Goal: Task Accomplishment & Management: Use online tool/utility

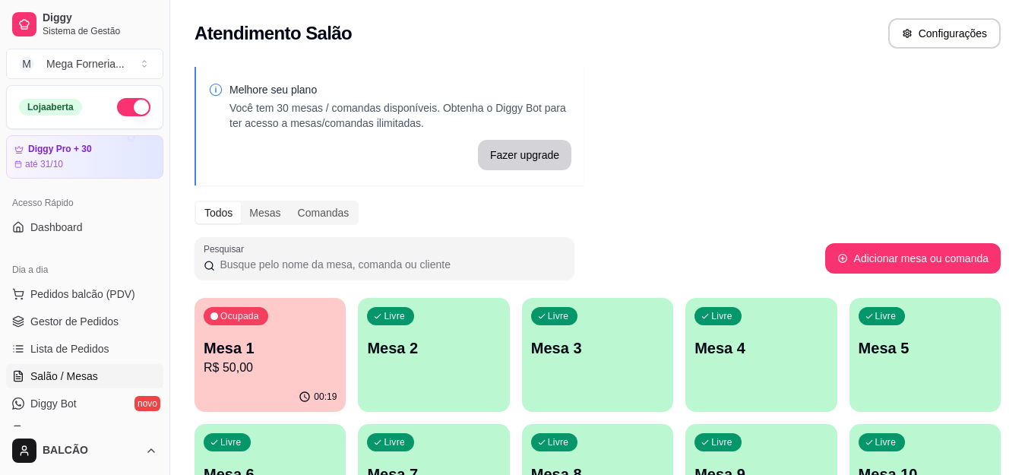
click at [247, 356] on p "Mesa 1" at bounding box center [270, 347] width 133 height 21
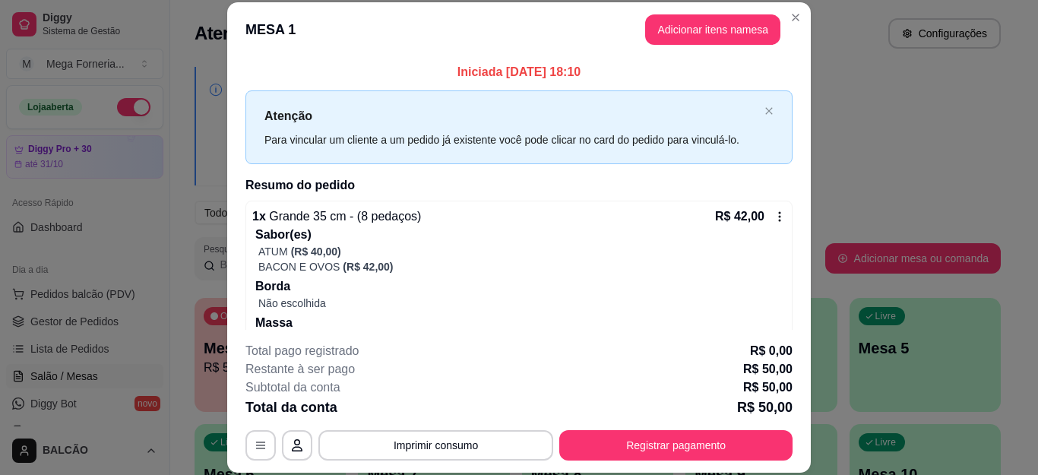
click at [774, 217] on icon at bounding box center [780, 217] width 12 height 12
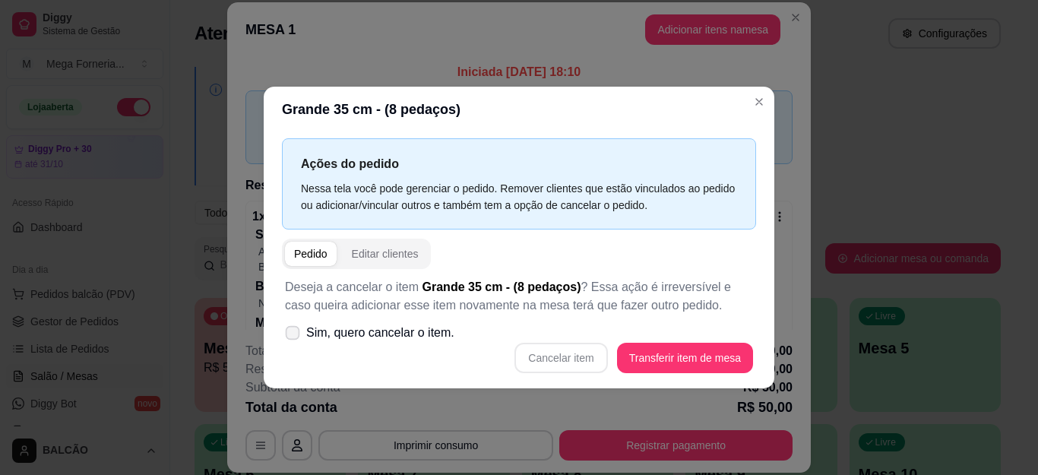
click at [334, 326] on span "Sim, quero cancelar o item." at bounding box center [380, 333] width 148 height 18
click at [294, 335] on input "Sim, quero cancelar o item." at bounding box center [289, 340] width 10 height 10
checkbox input "true"
click at [574, 365] on button "Cancelar item" at bounding box center [561, 358] width 90 height 30
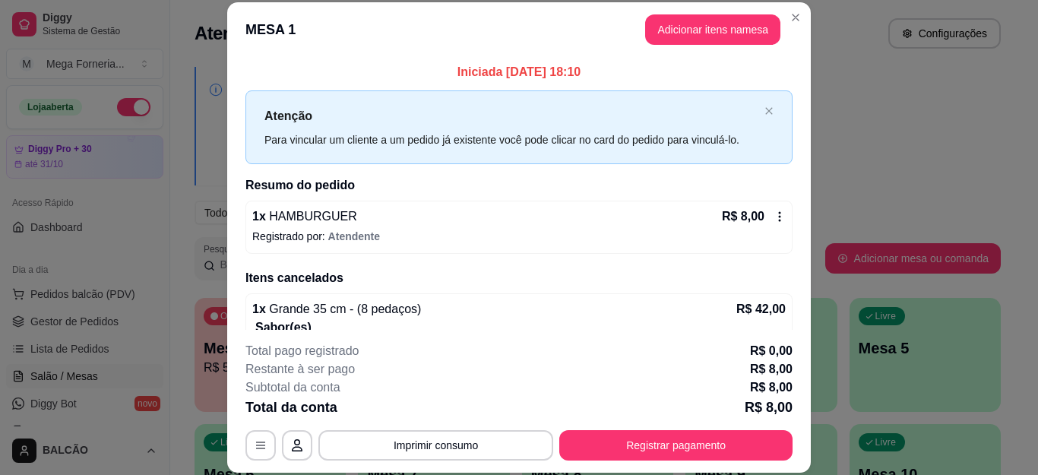
click at [774, 214] on icon at bounding box center [780, 217] width 12 height 12
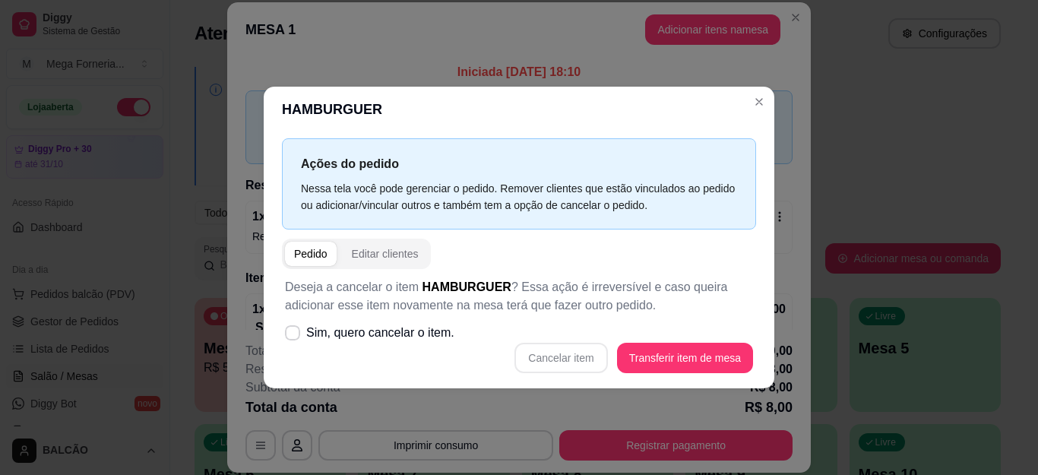
click at [550, 354] on div "Cancelar item Transferir item de mesa" at bounding box center [519, 358] width 468 height 30
click at [335, 332] on span "Sim, quero cancelar o item." at bounding box center [380, 333] width 148 height 18
click at [294, 335] on input "Sim, quero cancelar o item." at bounding box center [289, 340] width 10 height 10
checkbox input "true"
click at [580, 359] on button "Cancelar item" at bounding box center [561, 358] width 93 height 30
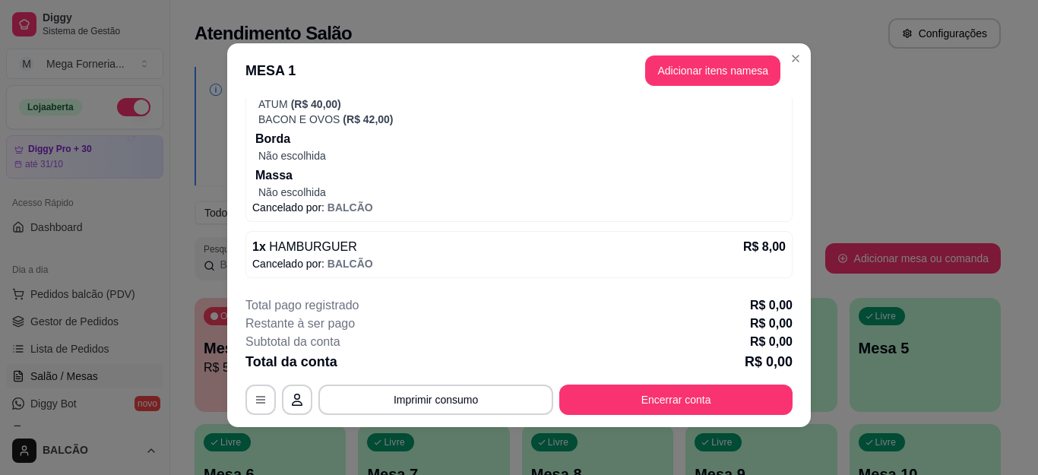
scroll to position [3, 0]
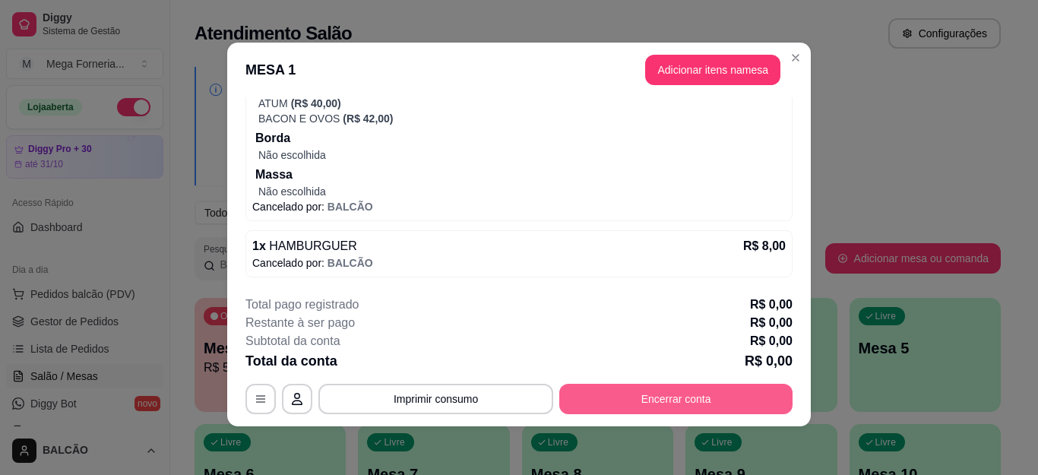
click at [710, 396] on button "Encerrar conta" at bounding box center [675, 399] width 233 height 30
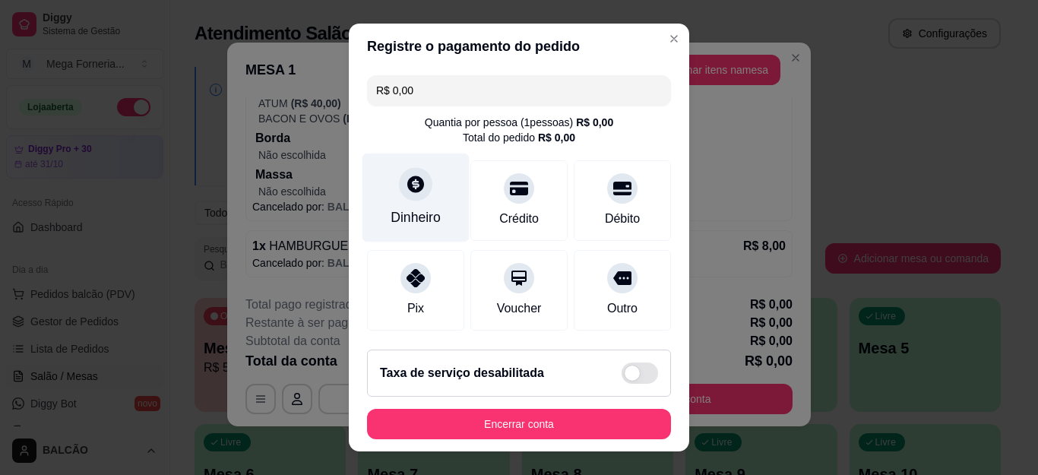
click at [396, 218] on div "Dinheiro" at bounding box center [416, 218] width 50 height 20
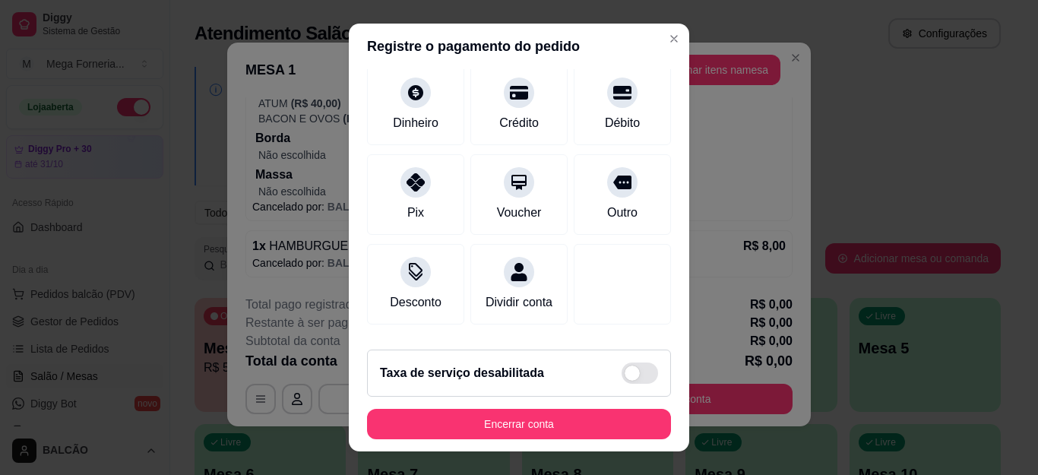
scroll to position [186, 0]
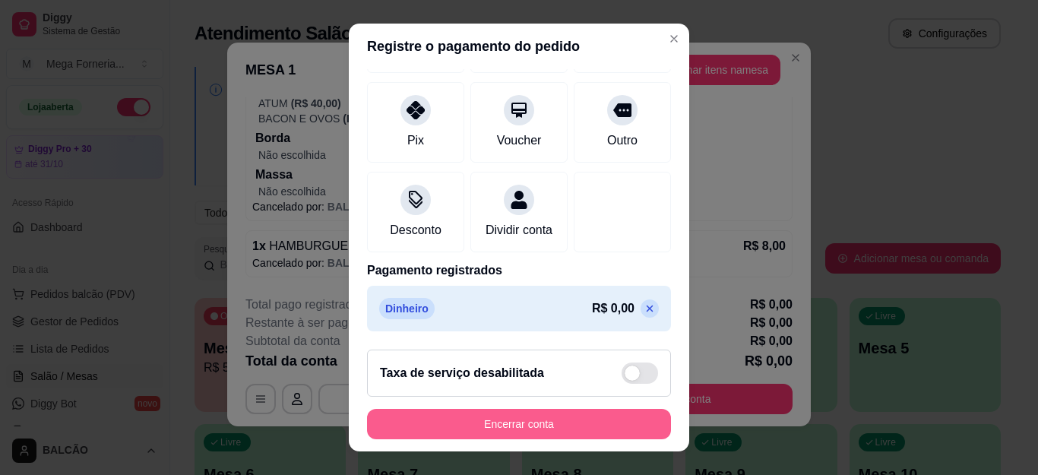
click at [565, 427] on button "Encerrar conta" at bounding box center [519, 424] width 304 height 30
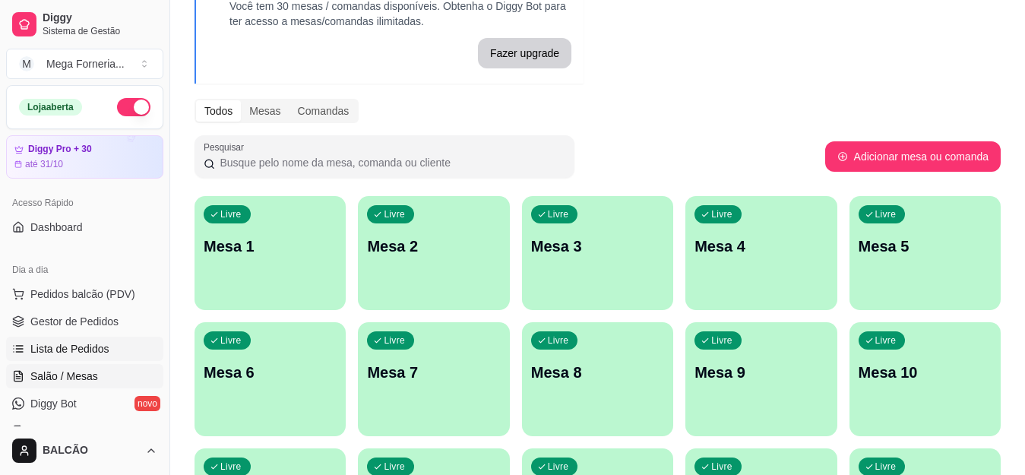
scroll to position [76, 0]
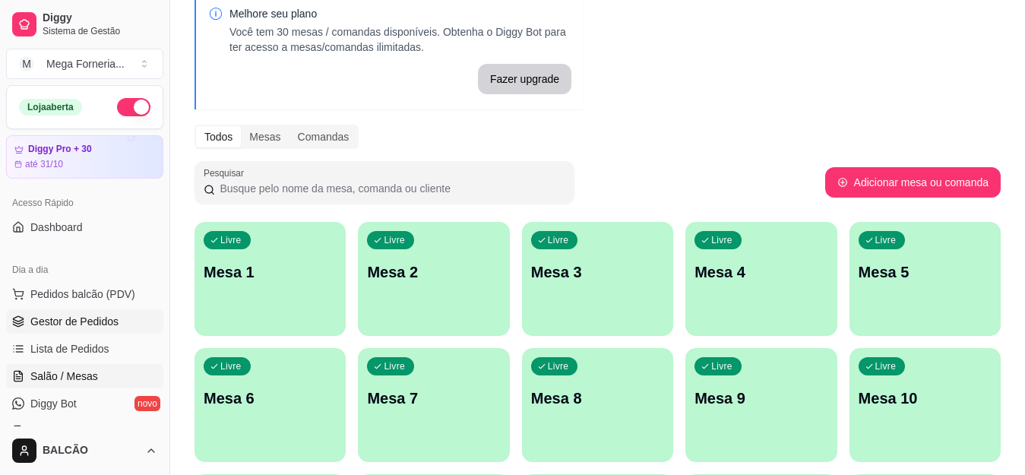
click at [72, 321] on span "Gestor de Pedidos" at bounding box center [74, 321] width 88 height 15
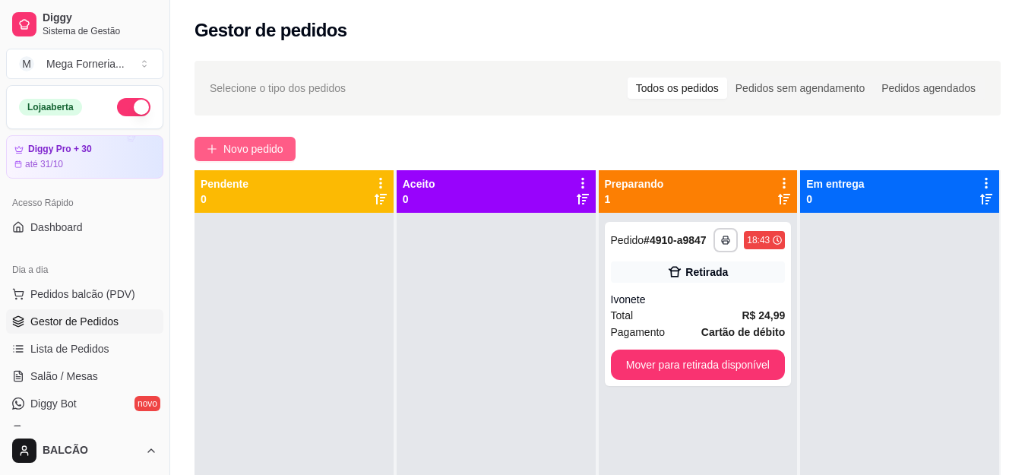
click at [259, 152] on span "Novo pedido" at bounding box center [253, 149] width 60 height 17
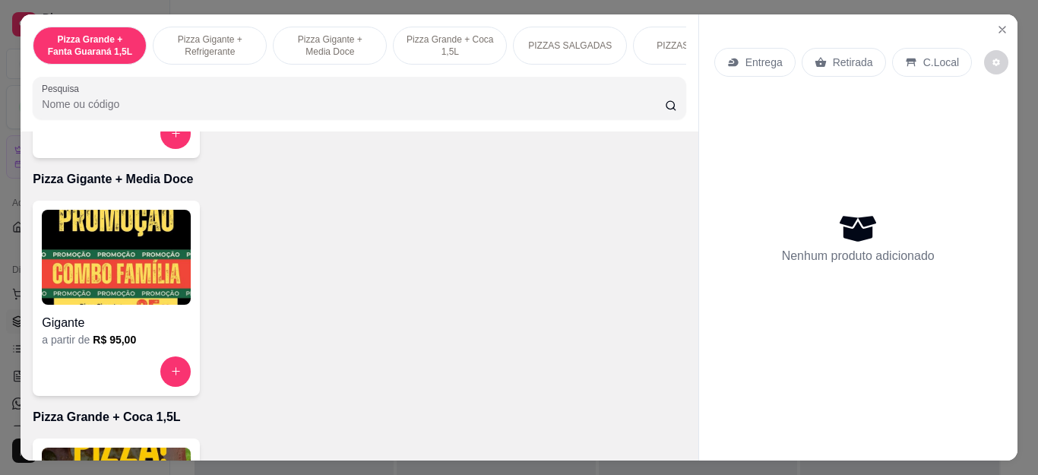
scroll to position [684, 0]
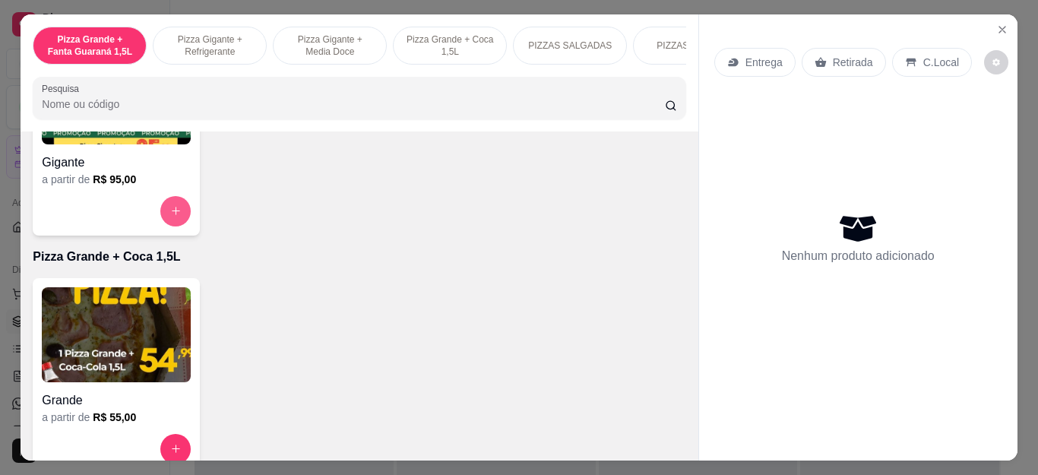
click at [172, 208] on button "increase-product-quantity" at bounding box center [175, 211] width 30 height 30
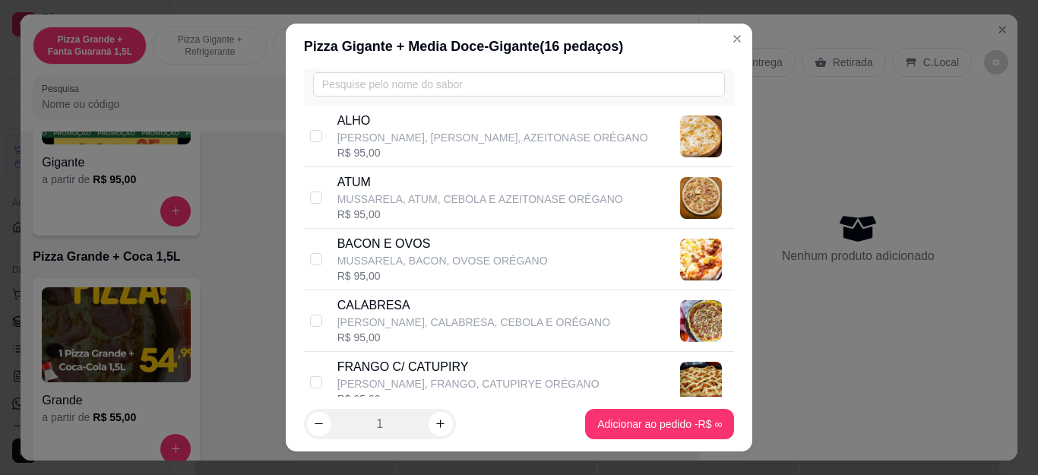
scroll to position [152, 0]
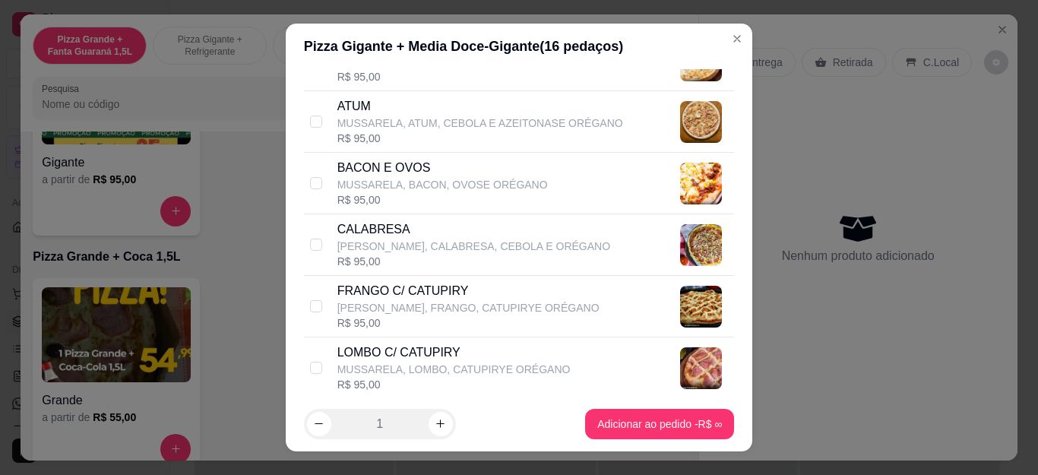
click at [422, 241] on p "[PERSON_NAME], CALABRESA, CEBOLA E ORÉGANO" at bounding box center [473, 246] width 273 height 15
checkbox input "true"
click at [392, 186] on p "MUSSARELA, BACON, OVOSE ORÉGANO" at bounding box center [442, 184] width 211 height 15
checkbox input "true"
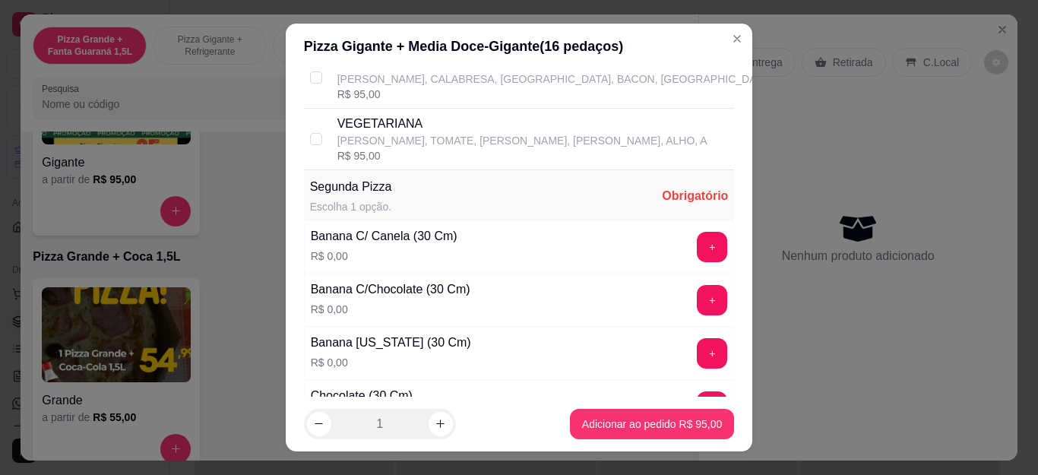
scroll to position [988, 0]
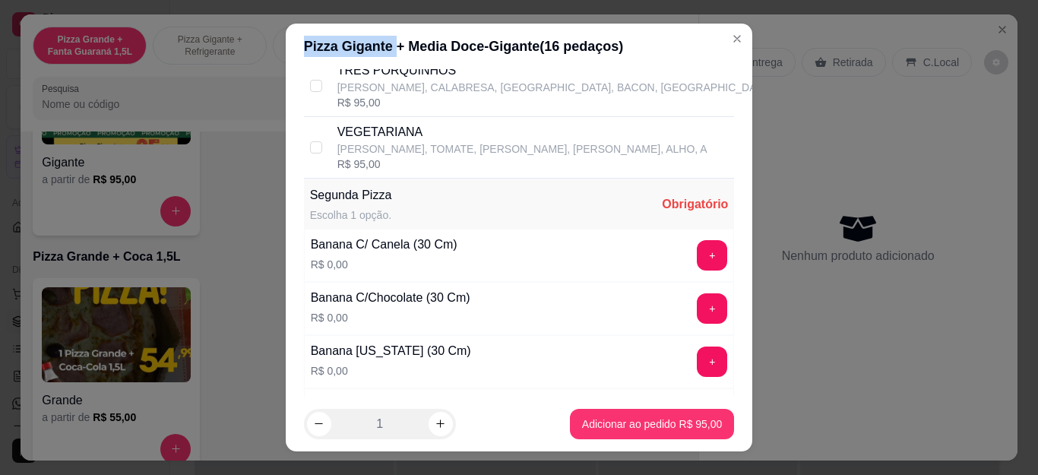
drag, startPoint x: 300, startPoint y: 43, endPoint x: 385, endPoint y: 43, distance: 85.1
click at [385, 43] on div "Pizza Gigante + Media Doce - Gigante ( 16 pedaços)" at bounding box center [519, 46] width 431 height 21
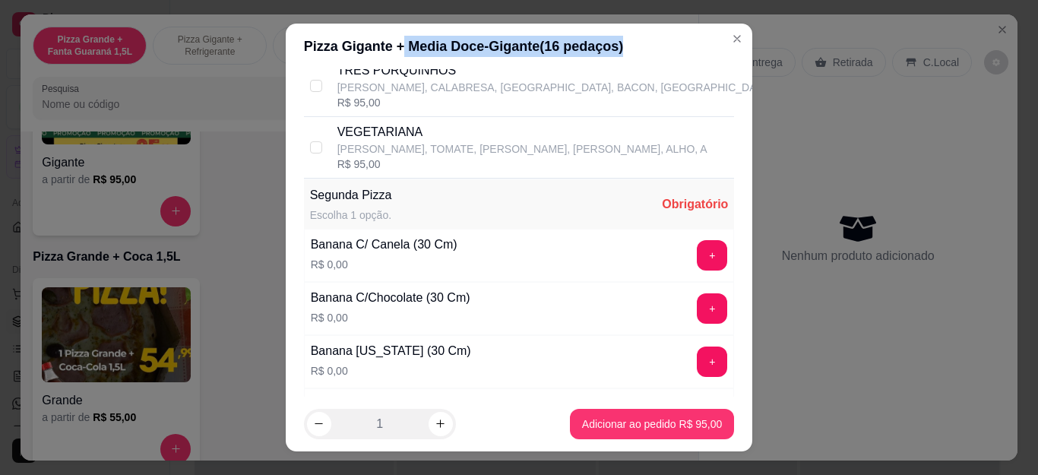
drag, startPoint x: 394, startPoint y: 44, endPoint x: 640, endPoint y: 43, distance: 246.3
click at [640, 43] on div "Pizza Gigante + Media Doce - Gigante ( 16 pedaços)" at bounding box center [519, 46] width 431 height 21
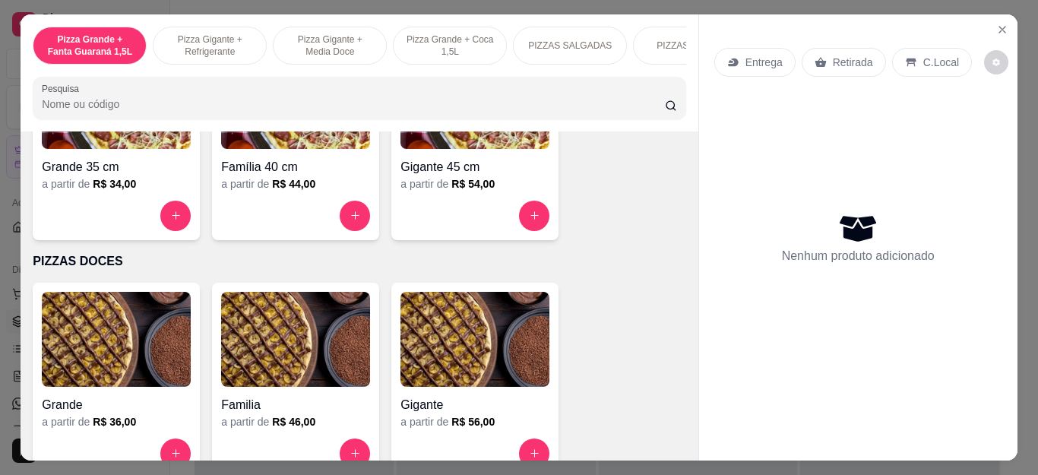
scroll to position [1140, 0]
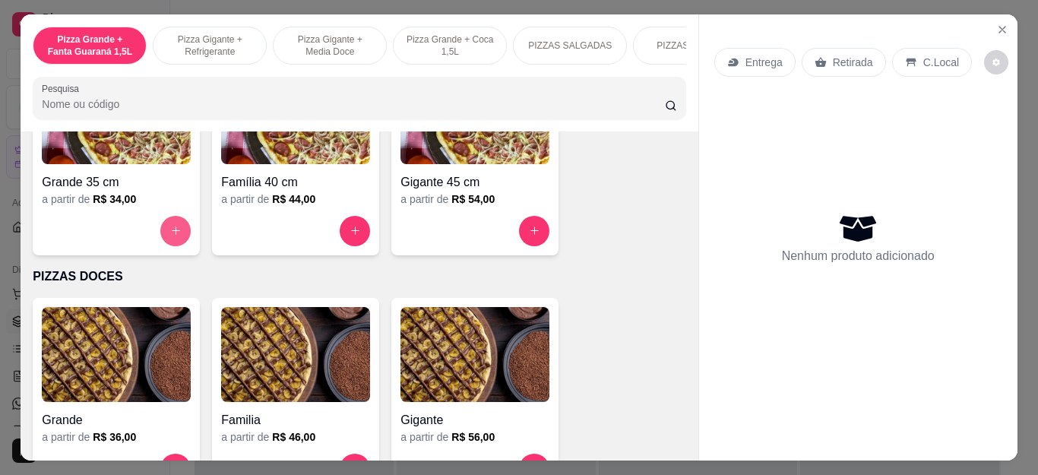
click at [173, 236] on icon "increase-product-quantity" at bounding box center [175, 230] width 11 height 11
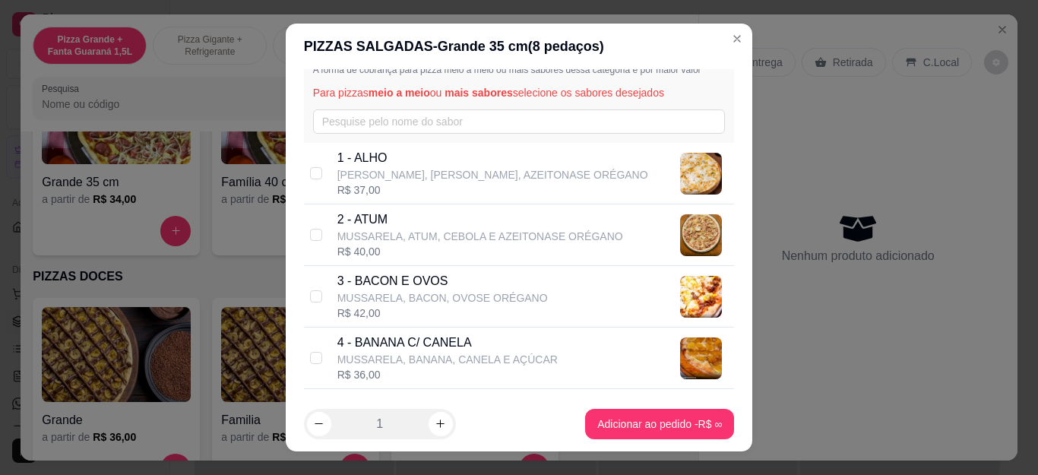
scroll to position [76, 0]
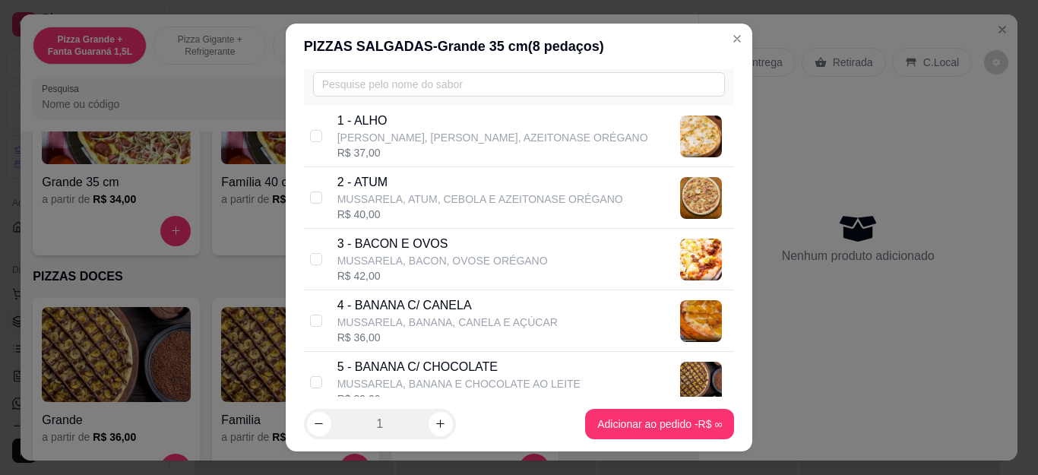
click at [438, 274] on div "R$ 42,00" at bounding box center [442, 275] width 211 height 15
checkbox input "true"
click at [419, 206] on p "MUSSARELA, ATUM, CEBOLA E AZEITONASE ORÉGANO" at bounding box center [480, 199] width 286 height 15
checkbox input "true"
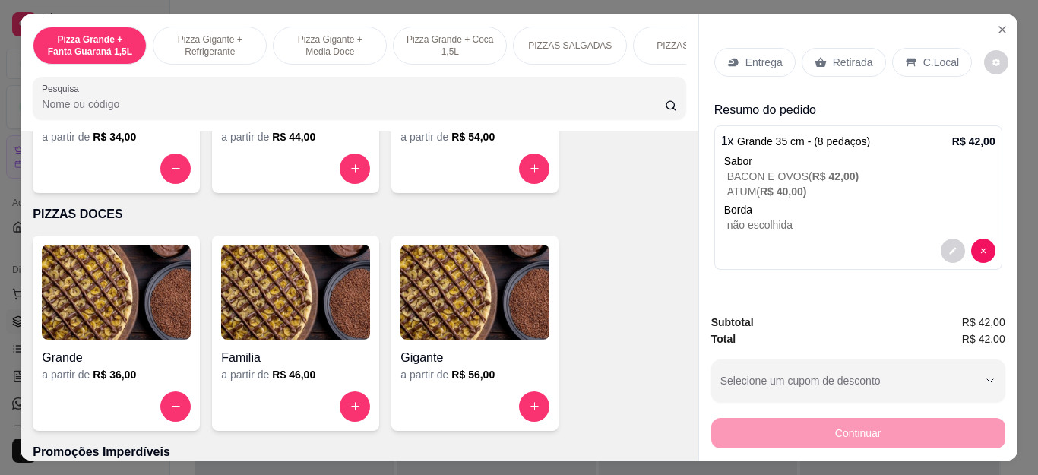
scroll to position [1216, 0]
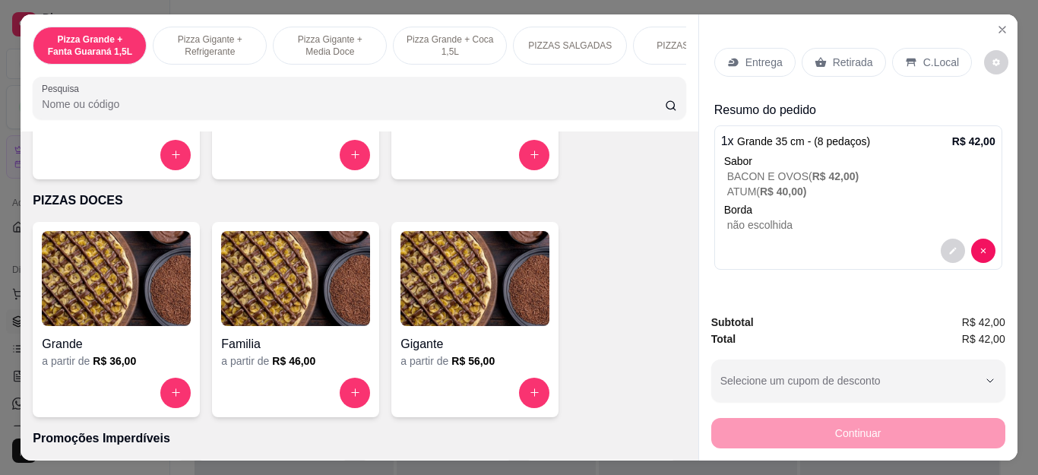
click at [751, 48] on div "Entrega" at bounding box center [754, 62] width 81 height 29
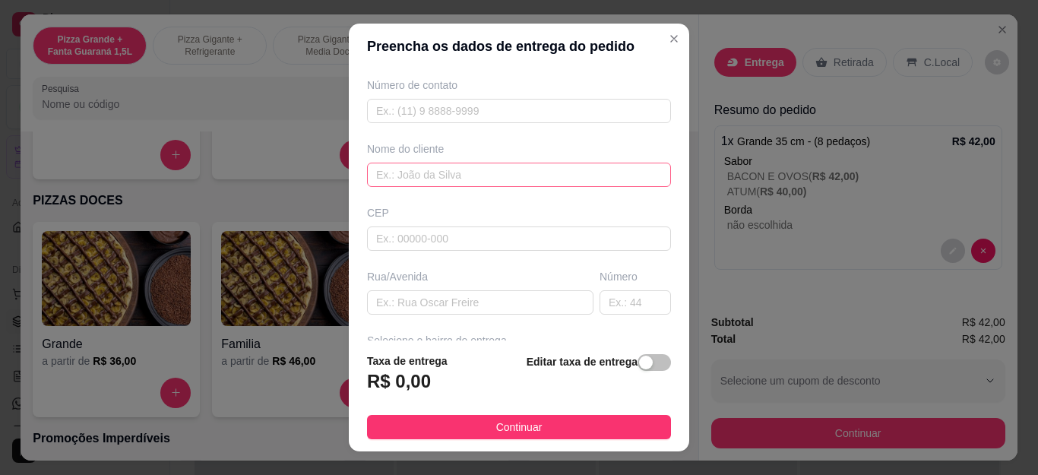
scroll to position [76, 0]
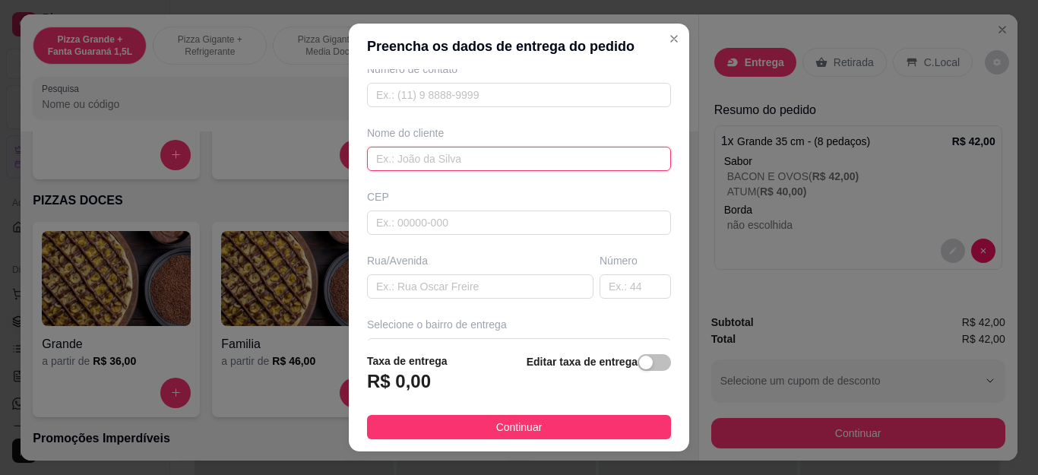
click at [478, 157] on input "text" at bounding box center [519, 159] width 304 height 24
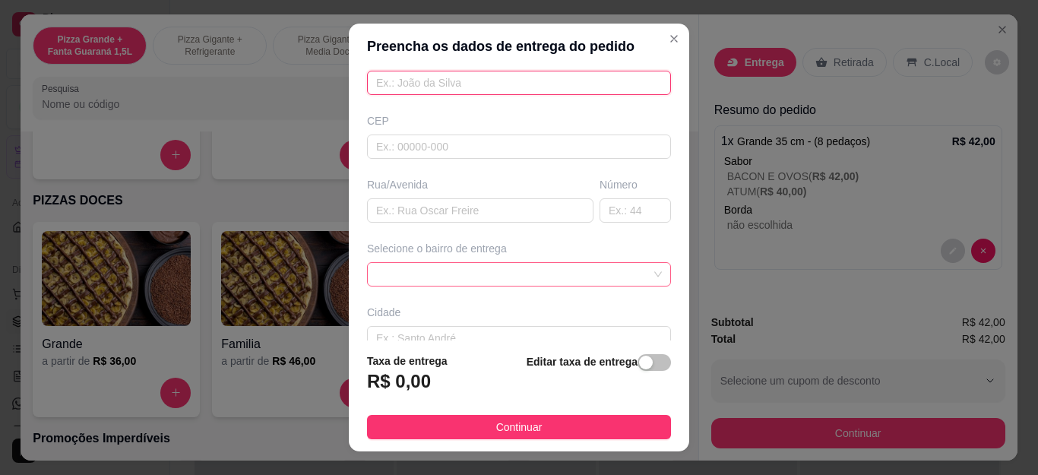
click at [547, 283] on span at bounding box center [519, 274] width 286 height 23
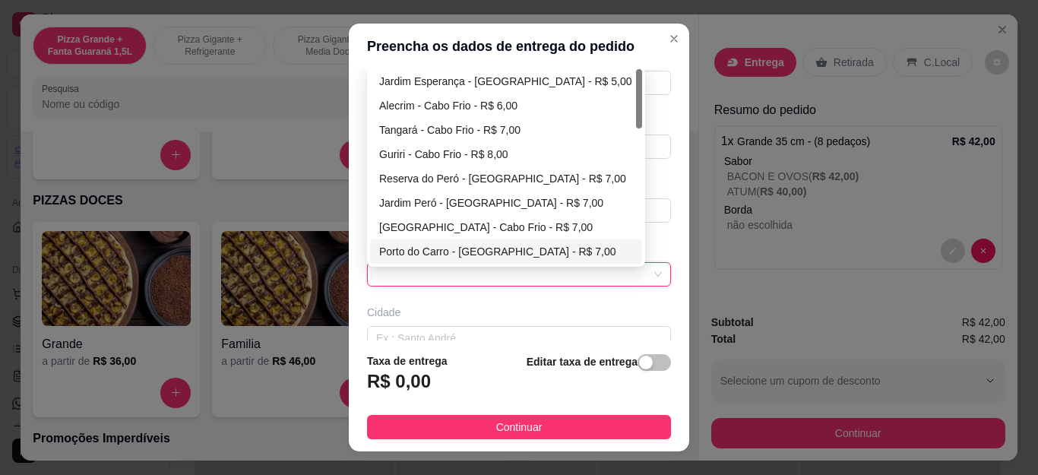
click at [518, 309] on div "Cidade" at bounding box center [519, 312] width 304 height 15
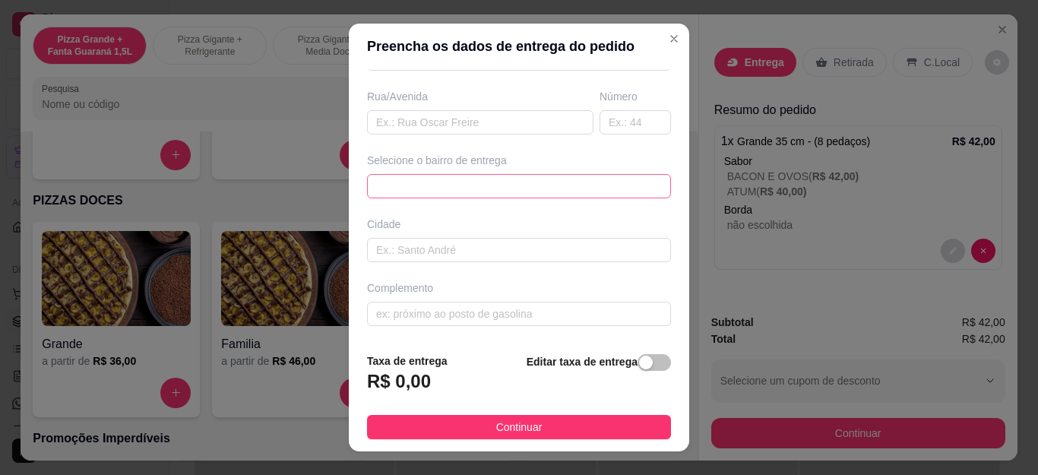
scroll to position [241, 0]
click at [538, 175] on div "6648ef4ff18e8d34e2f282fd 6648ef69f18e8d34e2f28300 66493f4b2d34b964aeb844ae [GEO…" at bounding box center [519, 185] width 304 height 24
drag, startPoint x: 482, startPoint y: 141, endPoint x: 491, endPoint y: 160, distance: 21.1
click at [491, 160] on div "Busque pelo cliente Número de contato Nome do cliente CEP Rua/[GEOGRAPHIC_DATA]…" at bounding box center [519, 204] width 341 height 271
click at [519, 203] on div "Busque pelo cliente Número de contato Nome do cliente CEP Rua/[GEOGRAPHIC_DATA]…" at bounding box center [519, 204] width 341 height 271
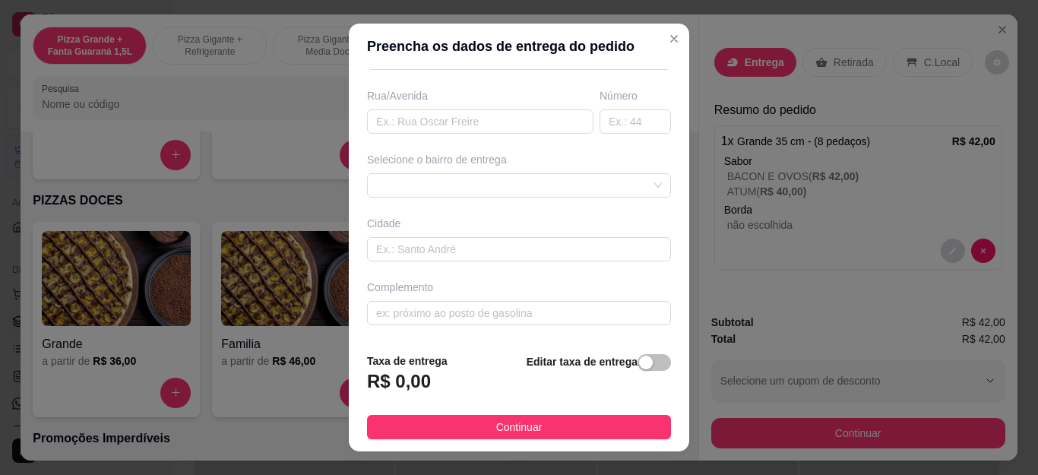
click at [515, 165] on div "Selecione o bairro de entrega" at bounding box center [519, 159] width 304 height 15
click at [521, 185] on div "6648ee9ef18e8d34e2f282eb 6648eebcf18e8d34e2f282ee [GEOGRAPHIC_DATA] - [GEOGRAPH…" at bounding box center [519, 185] width 304 height 24
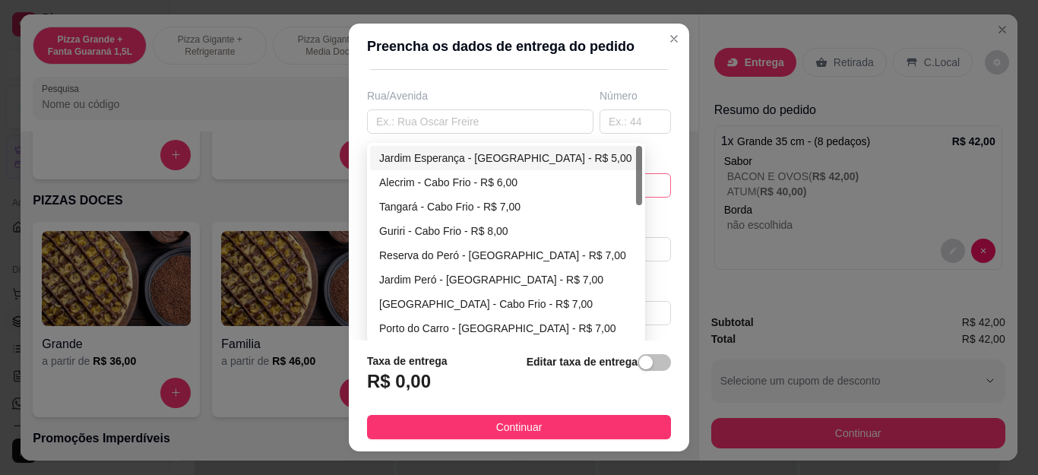
click at [483, 158] on div "Jardim Esperança - [GEOGRAPHIC_DATA] - R$ 5,00" at bounding box center [506, 158] width 254 height 17
type input "Cabo Frio"
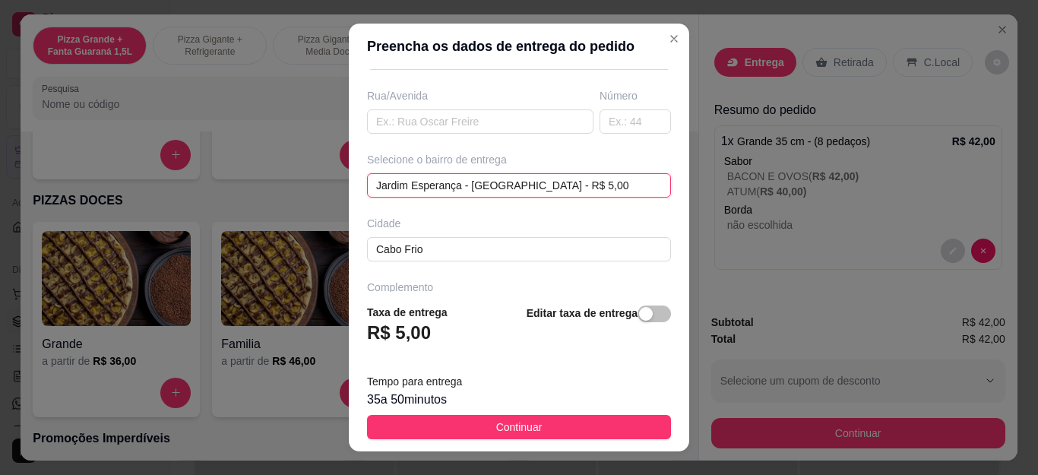
click at [532, 185] on div "[GEOGRAPHIC_DATA] - [GEOGRAPHIC_DATA] - R$ 5,00 [GEOGRAPHIC_DATA] - [GEOGRAPHIC…" at bounding box center [519, 185] width 304 height 24
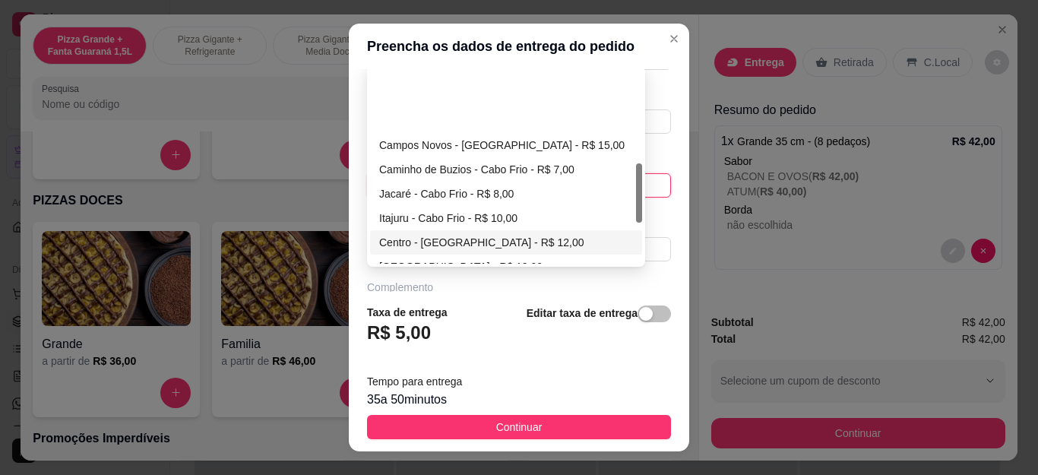
scroll to position [304, 0]
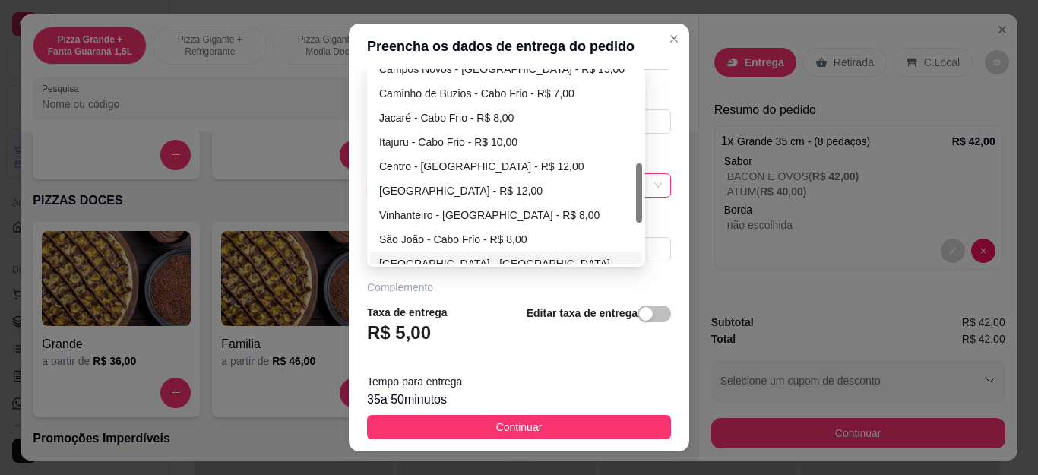
click at [471, 317] on div "Taxa de entrega R$ 5,00 Editar taxa de entrega" at bounding box center [519, 329] width 304 height 50
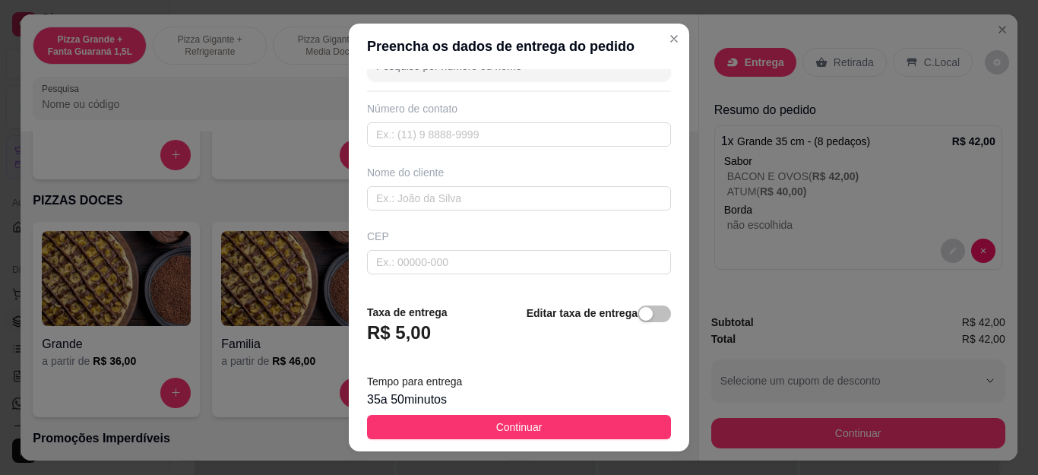
scroll to position [13, 0]
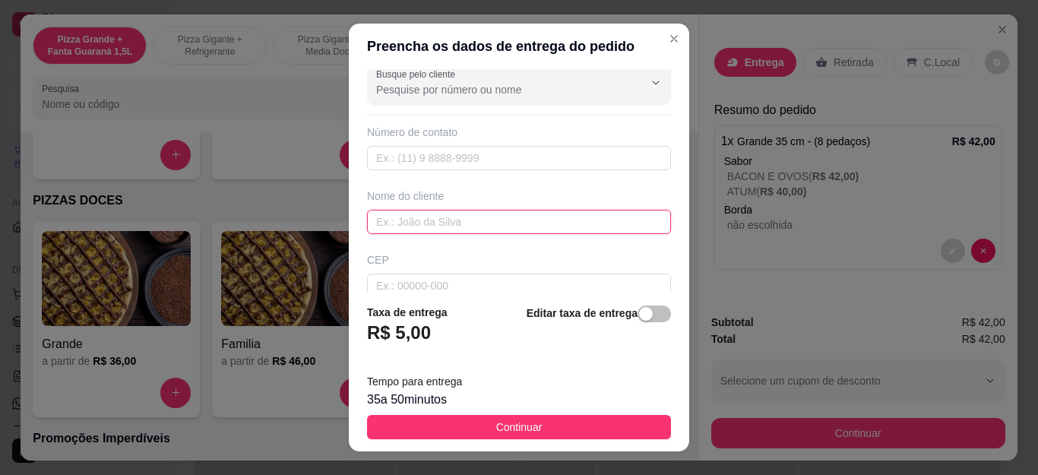
click at [455, 218] on input "text" at bounding box center [519, 222] width 304 height 24
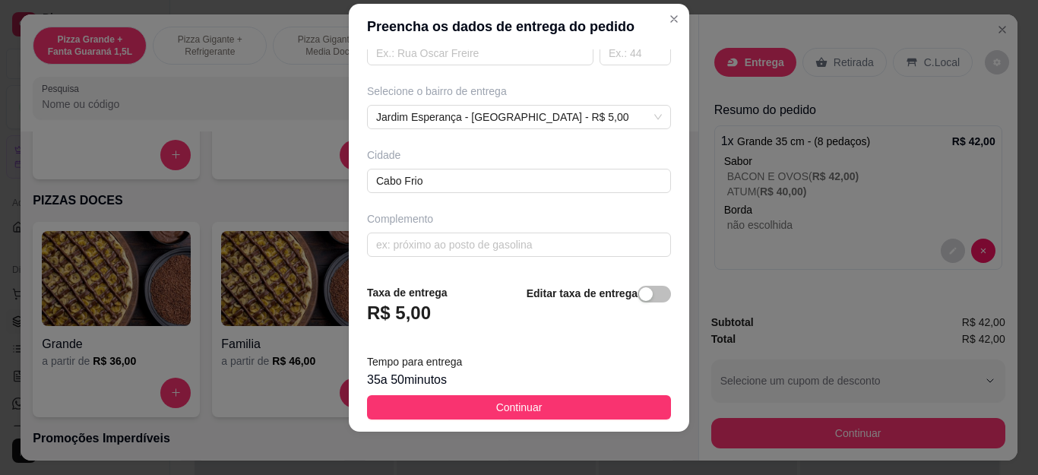
scroll to position [25, 0]
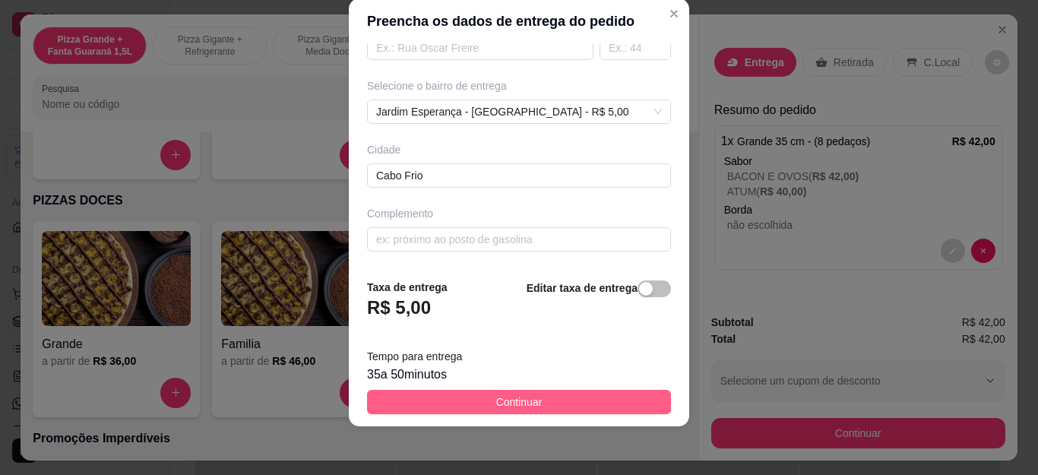
click at [519, 397] on span "Continuar" at bounding box center [519, 402] width 46 height 17
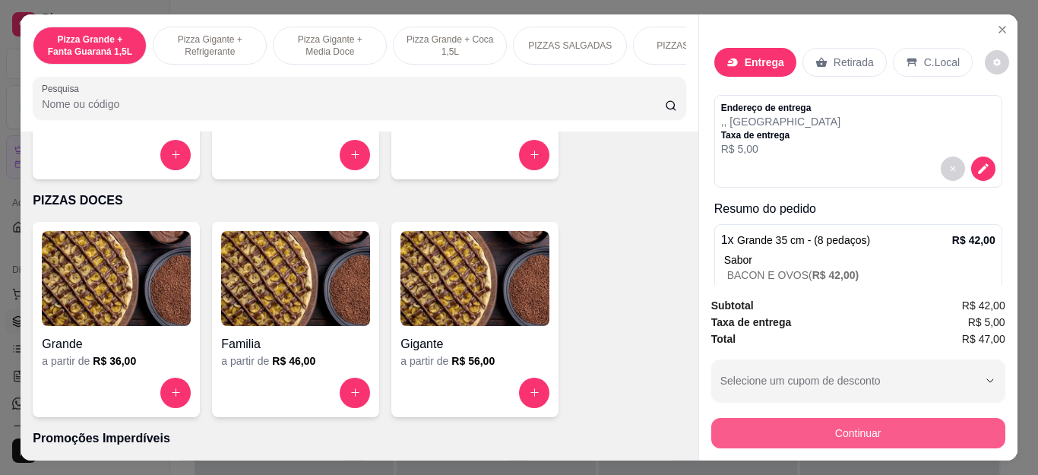
click at [915, 433] on button "Continuar" at bounding box center [858, 433] width 294 height 30
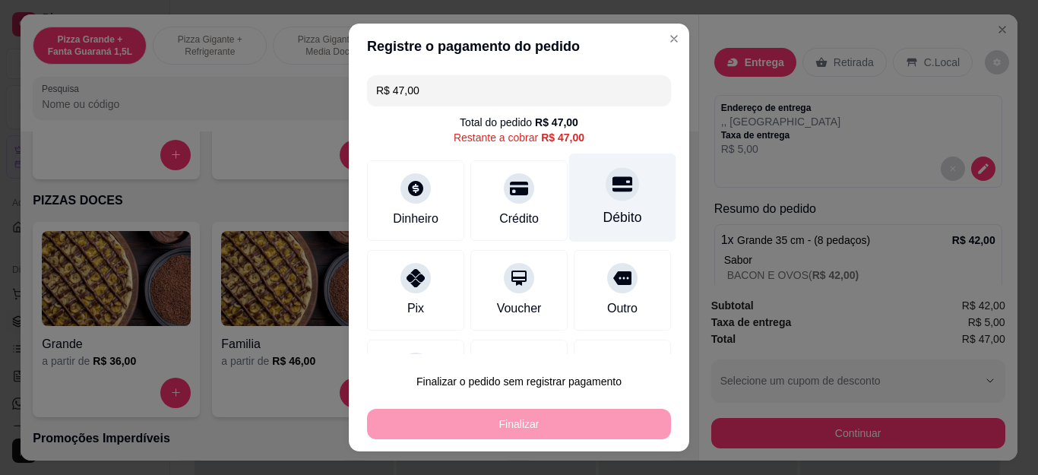
click at [606, 199] on div at bounding box center [622, 184] width 33 height 33
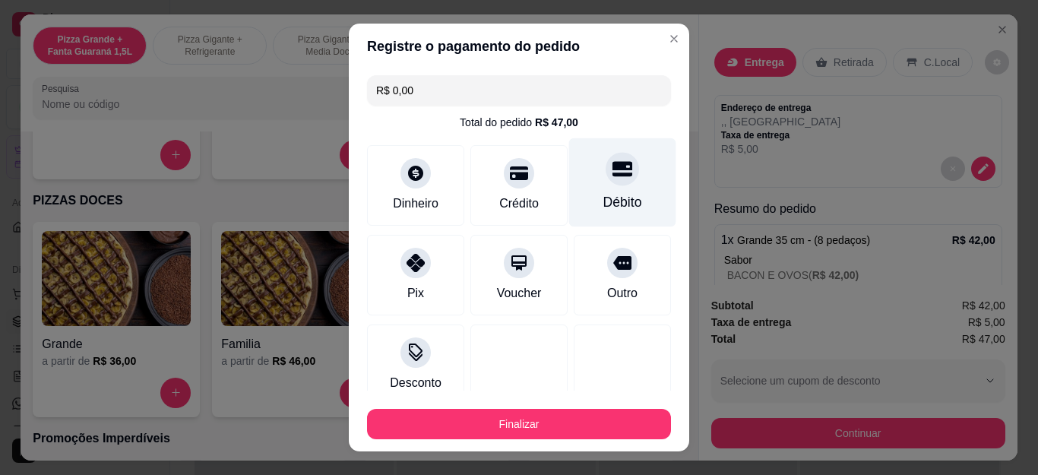
type input "R$ 0,00"
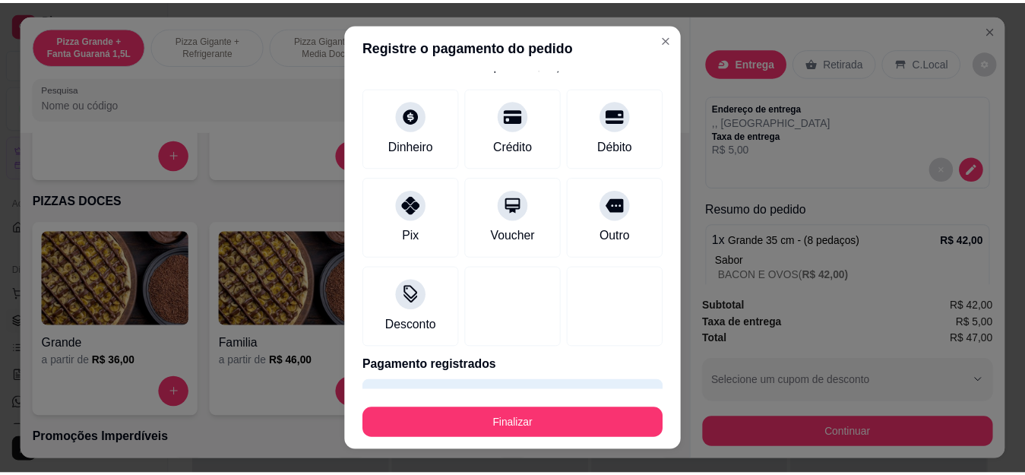
scroll to position [100, 0]
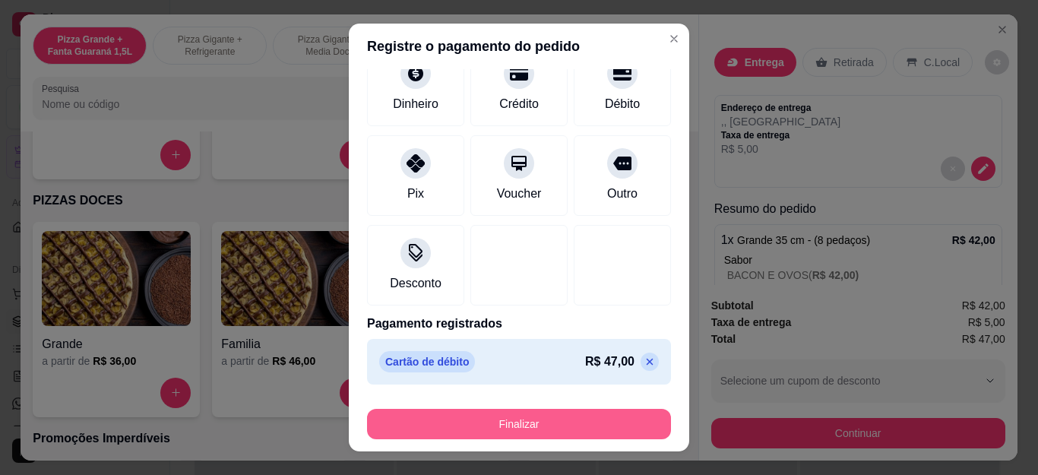
click at [571, 422] on button "Finalizar" at bounding box center [519, 424] width 304 height 30
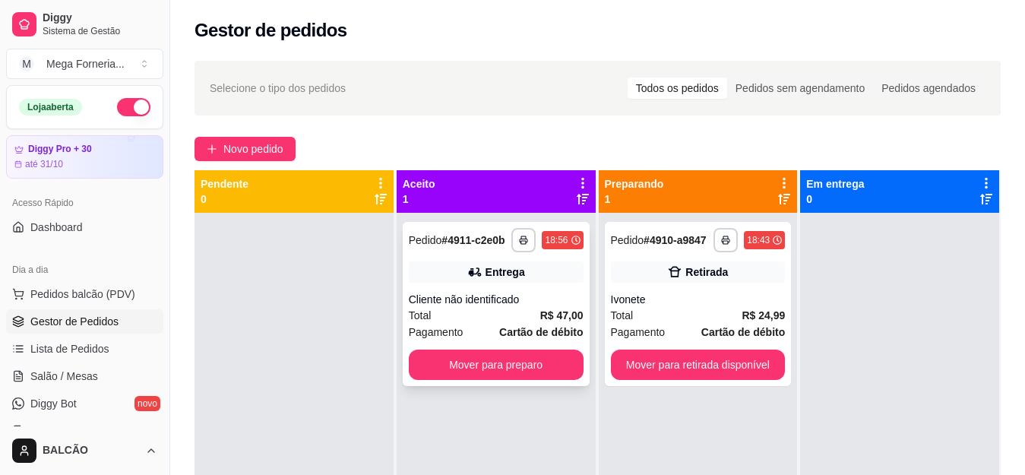
click at [531, 279] on div "Entrega" at bounding box center [496, 271] width 175 height 21
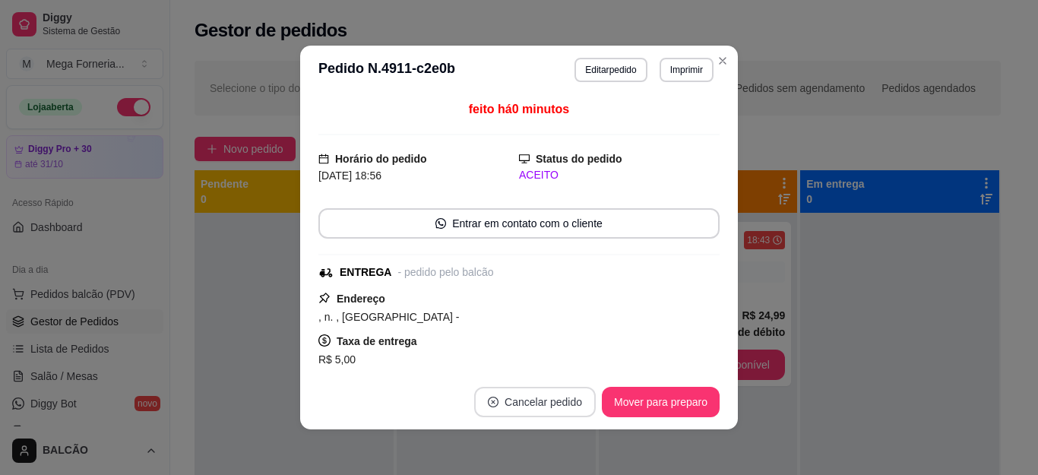
click at [543, 404] on button "Cancelar pedido" at bounding box center [535, 402] width 122 height 30
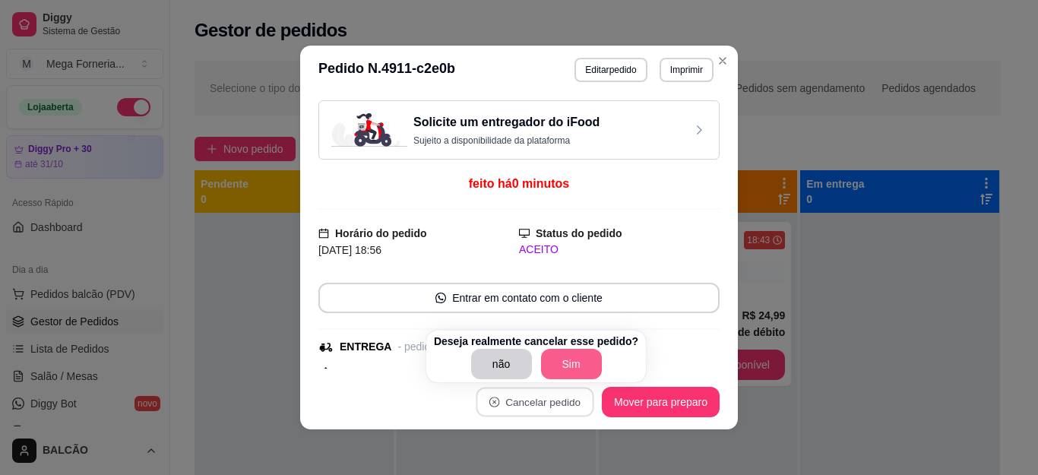
click at [577, 369] on button "Sim" at bounding box center [571, 364] width 61 height 30
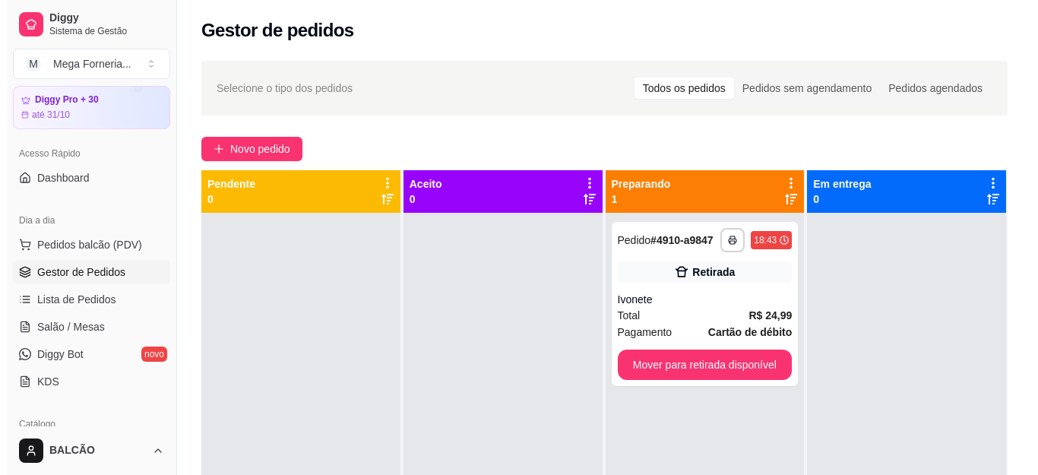
scroll to position [76, 0]
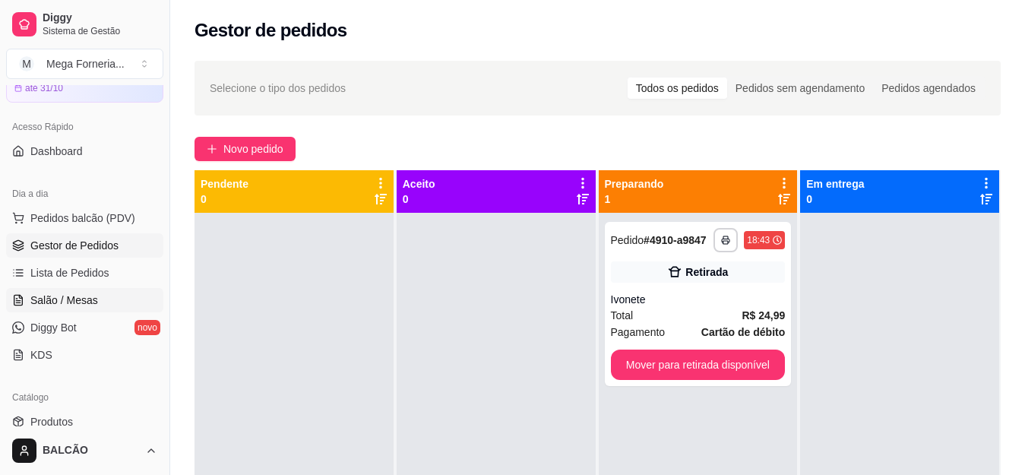
click at [71, 293] on span "Salão / Mesas" at bounding box center [64, 300] width 68 height 15
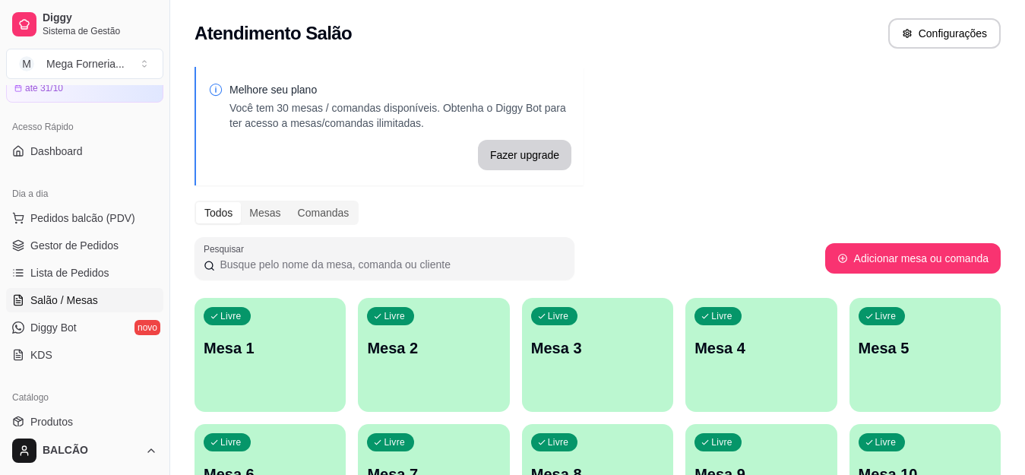
click at [266, 338] on p "Mesa 1" at bounding box center [270, 347] width 133 height 21
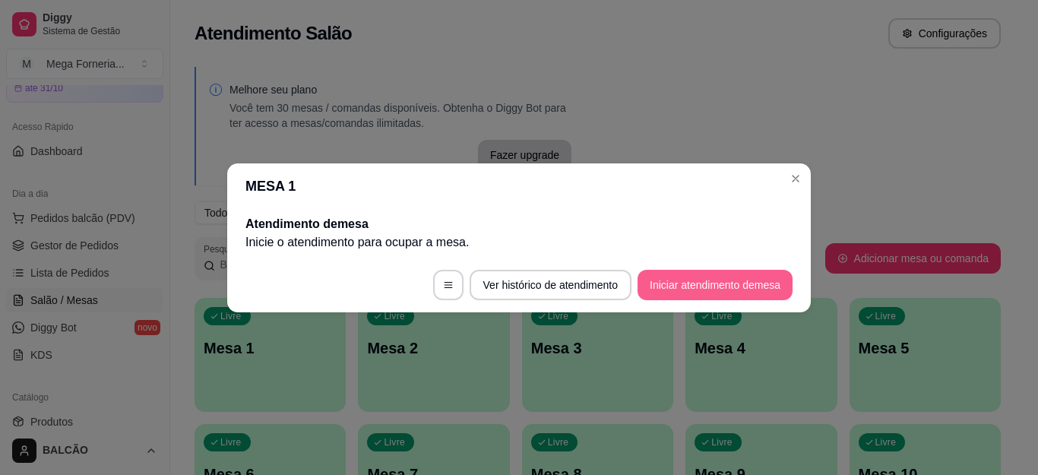
click at [709, 284] on button "Iniciar atendimento de mesa" at bounding box center [715, 285] width 155 height 30
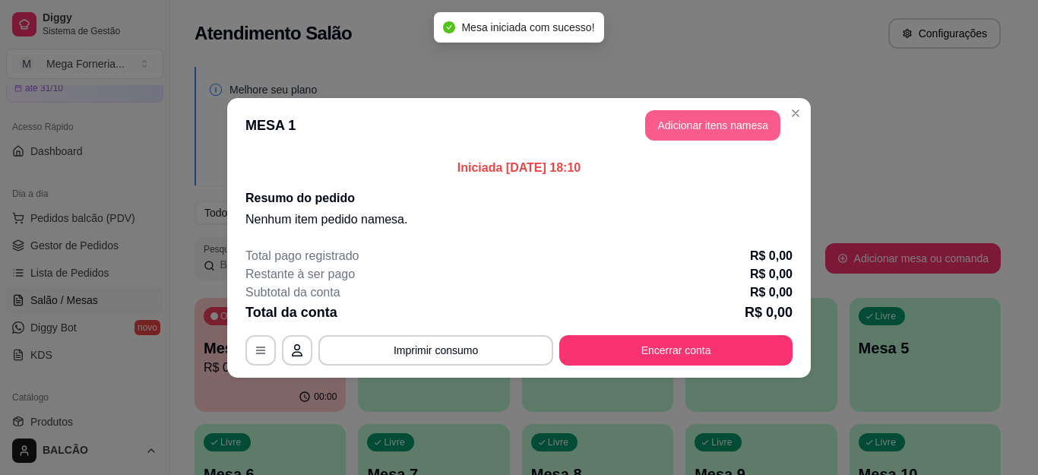
click at [707, 128] on button "Adicionar itens na mesa" at bounding box center [712, 125] width 135 height 30
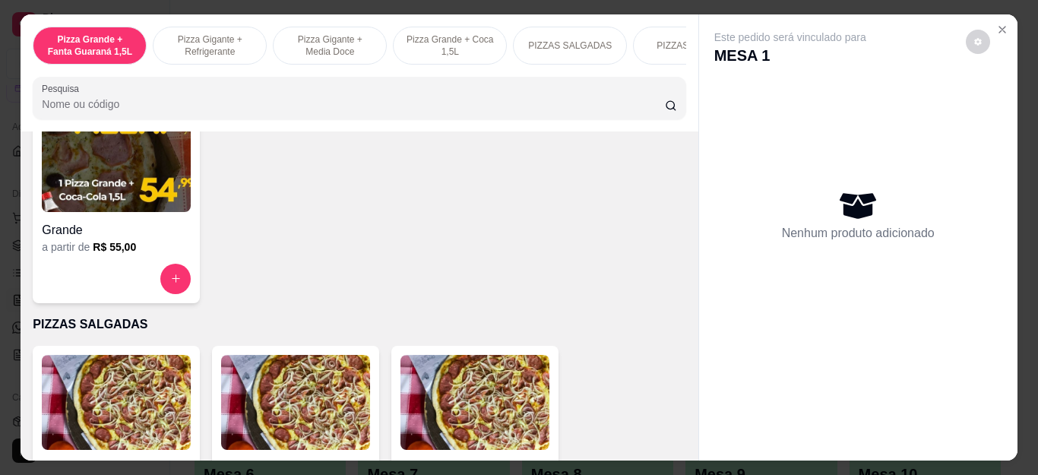
scroll to position [912, 0]
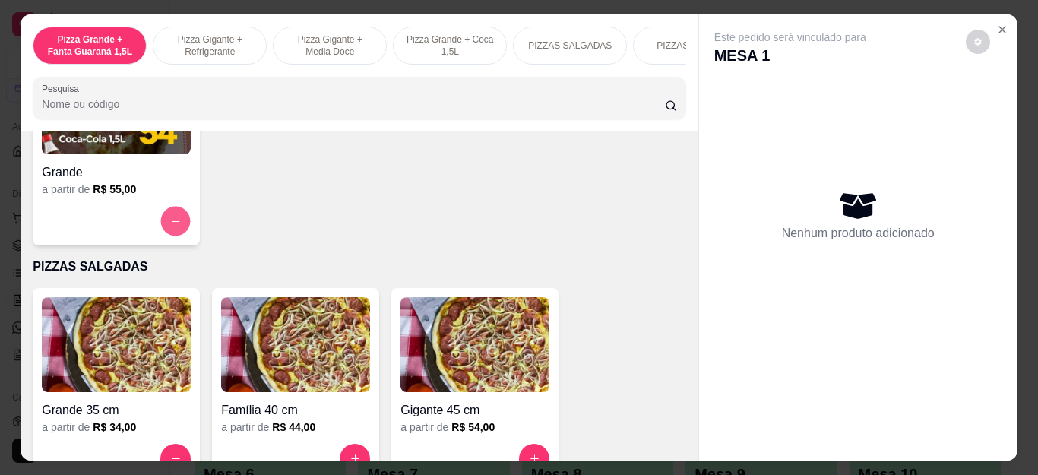
click at [172, 221] on icon "increase-product-quantity" at bounding box center [175, 220] width 11 height 11
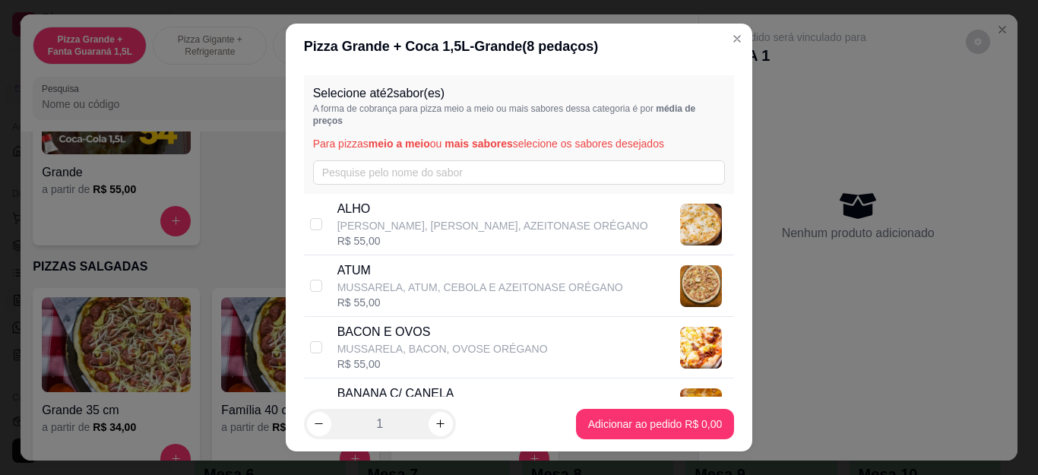
click at [524, 271] on p "ATUM" at bounding box center [480, 270] width 286 height 18
checkbox input "true"
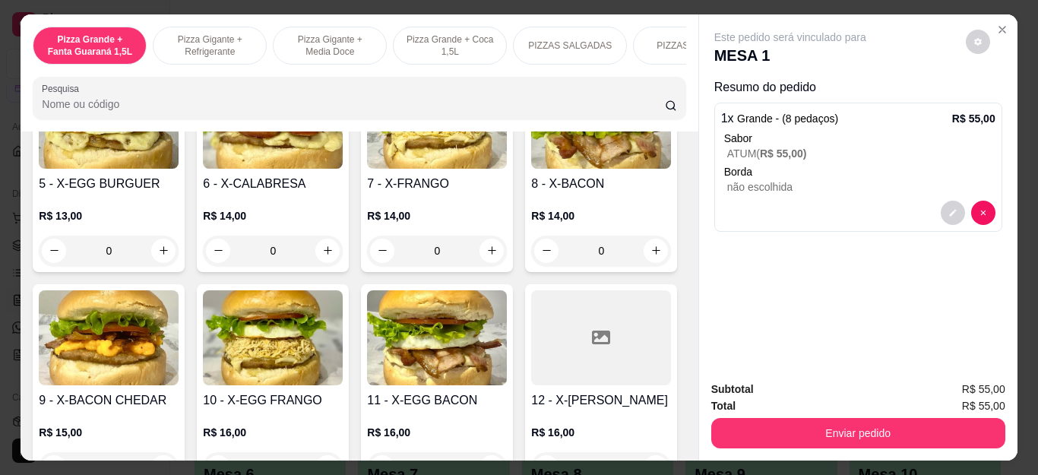
scroll to position [2432, 0]
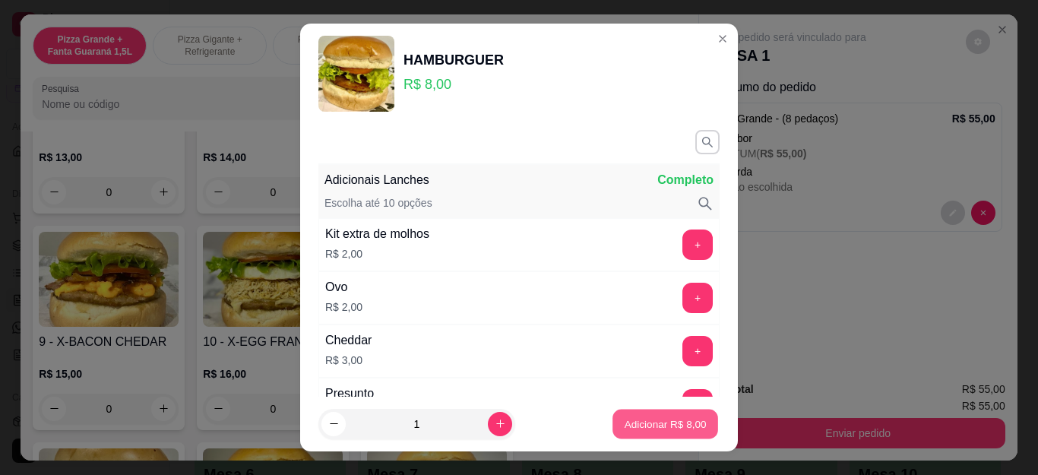
click at [660, 426] on p "Adicionar R$ 8,00" at bounding box center [665, 424] width 82 height 14
type input "1"
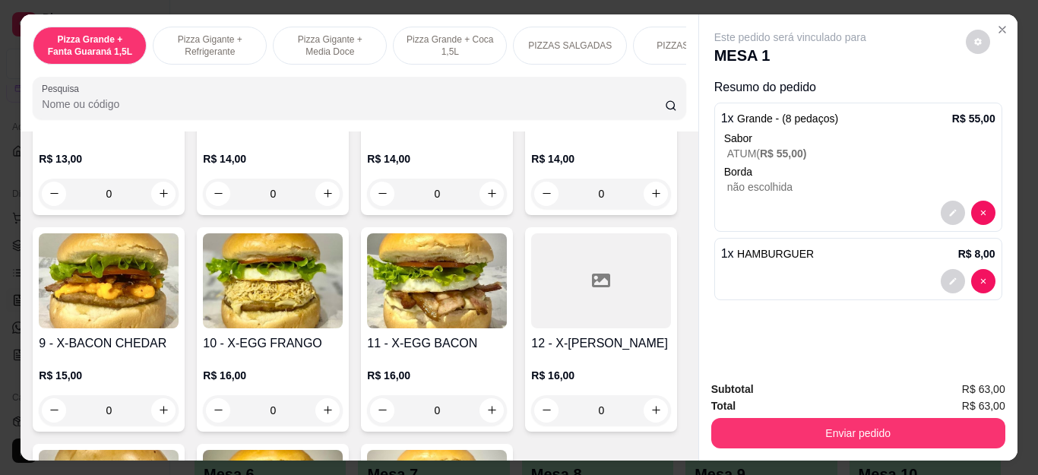
scroll to position [2433, 0]
click at [1000, 24] on icon "Close" at bounding box center [1002, 30] width 12 height 12
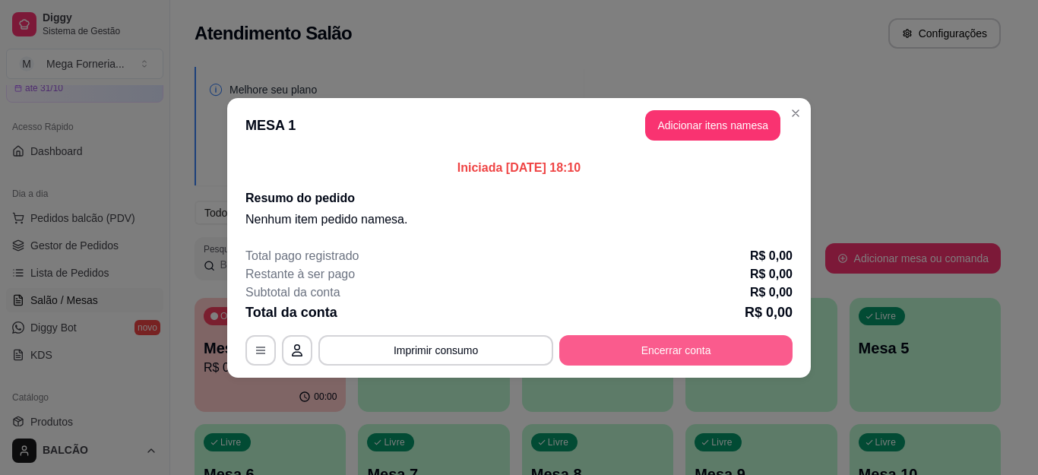
click at [677, 353] on button "Encerrar conta" at bounding box center [675, 350] width 233 height 30
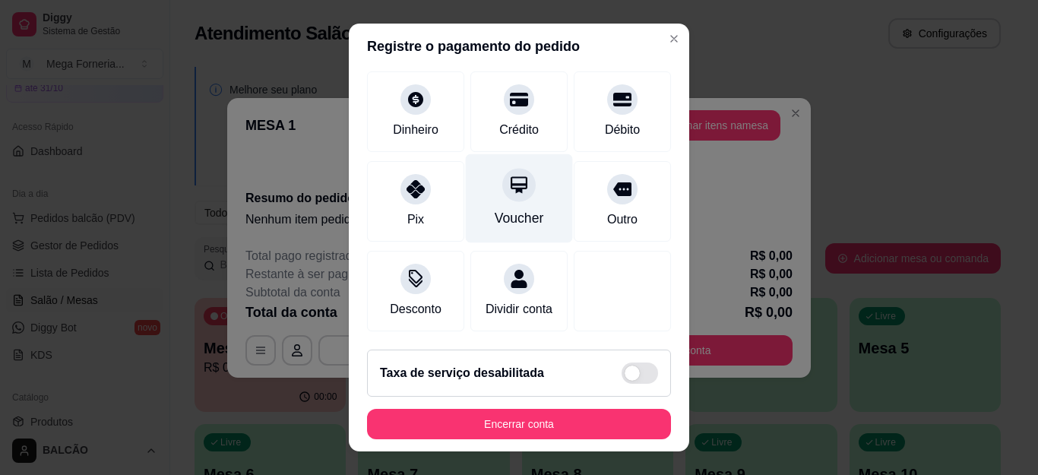
scroll to position [0, 0]
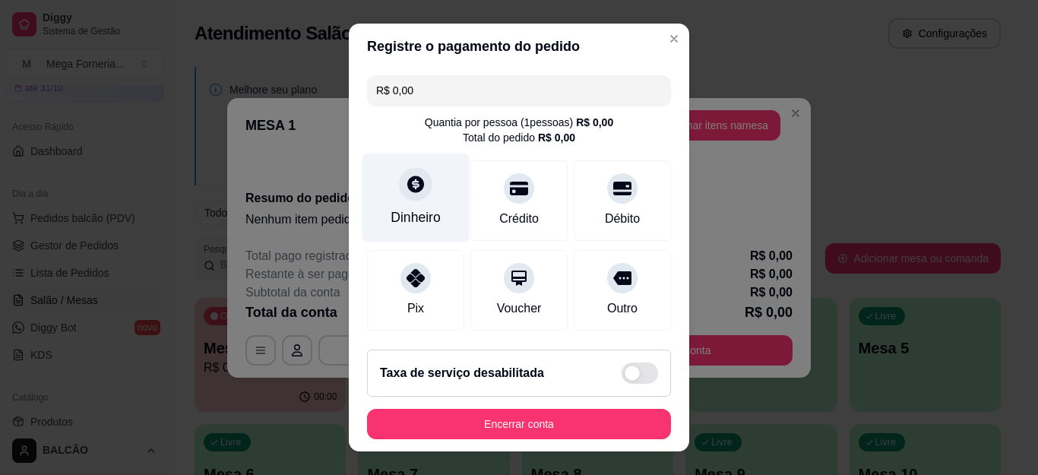
click at [430, 195] on div "Dinheiro" at bounding box center [416, 198] width 107 height 89
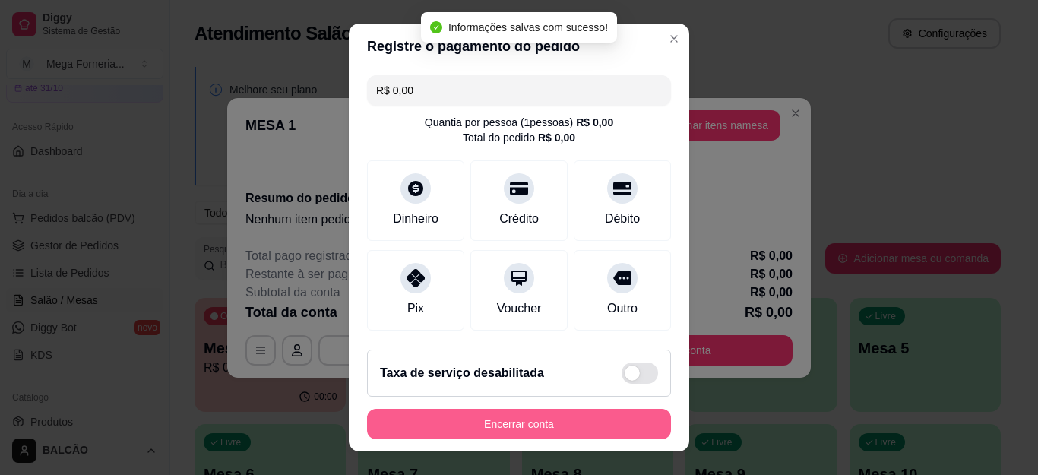
click at [574, 423] on button "Encerrar conta" at bounding box center [519, 424] width 304 height 30
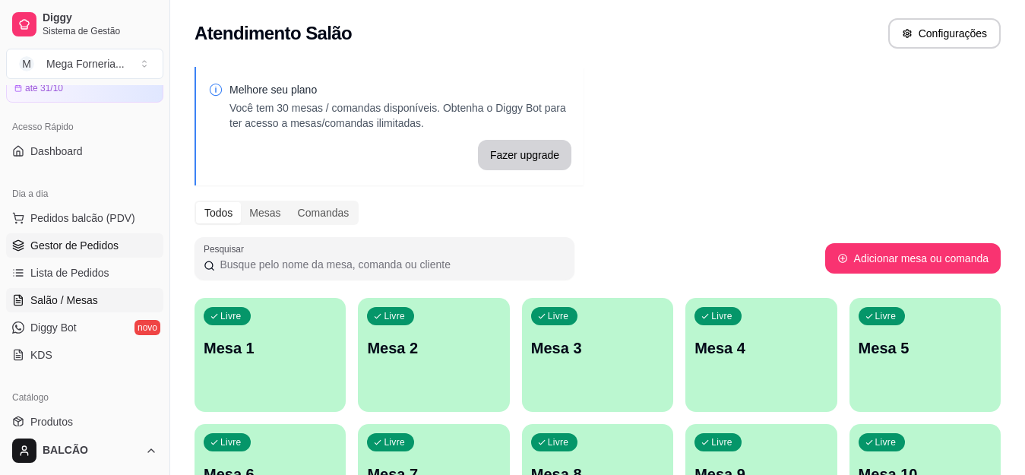
click at [89, 253] on link "Gestor de Pedidos" at bounding box center [84, 245] width 157 height 24
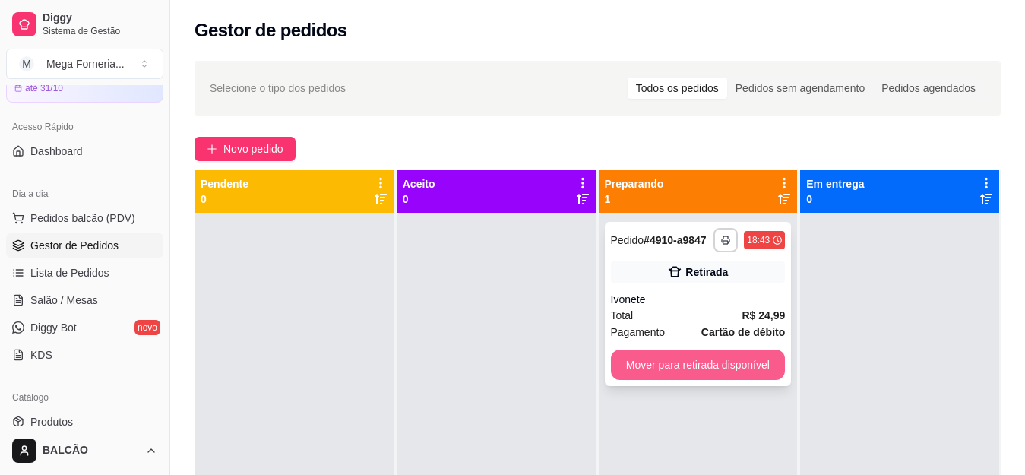
click at [716, 370] on button "Mover para retirada disponível" at bounding box center [698, 365] width 175 height 30
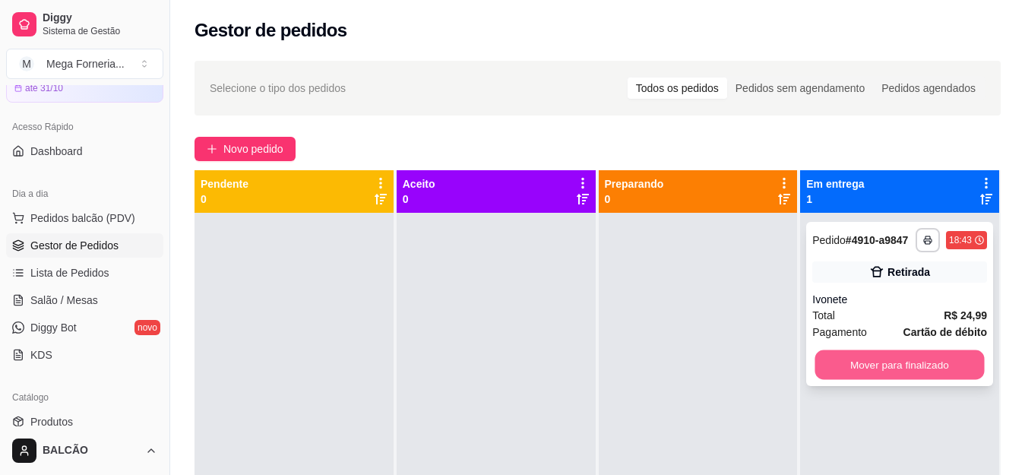
click at [863, 369] on button "Mover para finalizado" at bounding box center [901, 365] width 170 height 30
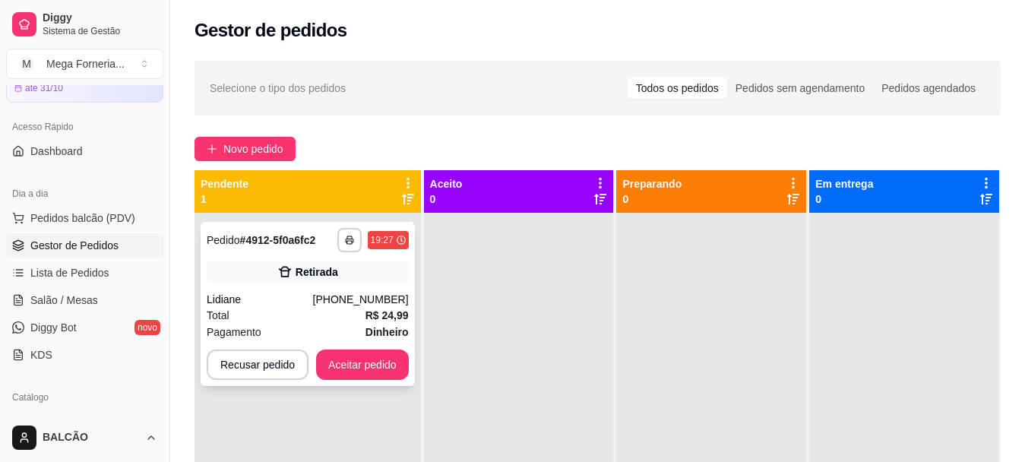
click at [381, 303] on div "[PHONE_NUMBER]" at bounding box center [361, 299] width 96 height 15
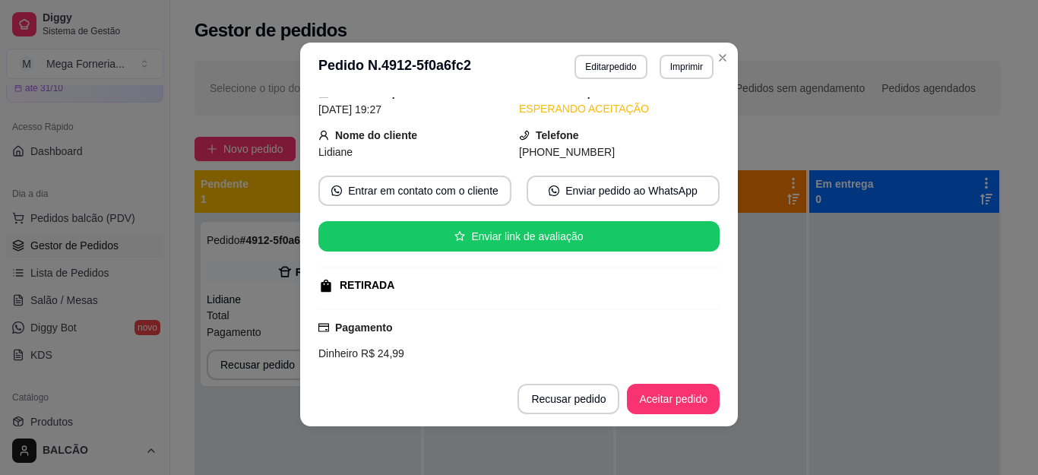
scroll to position [76, 0]
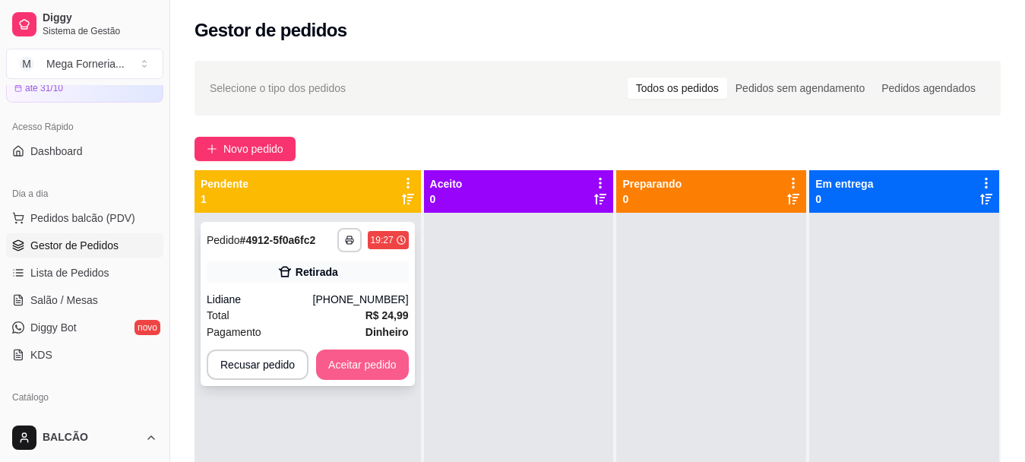
click at [379, 355] on button "Aceitar pedido" at bounding box center [362, 365] width 93 height 30
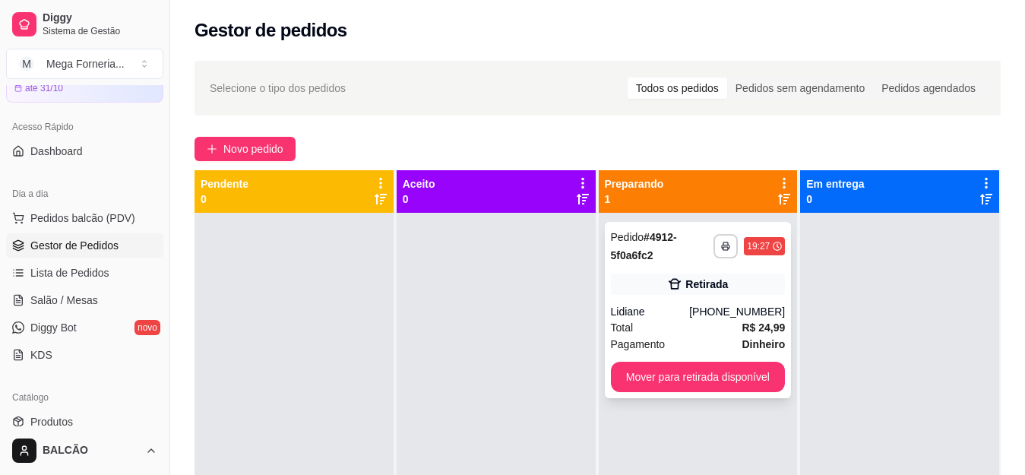
click at [694, 293] on div "Retirada" at bounding box center [698, 284] width 175 height 21
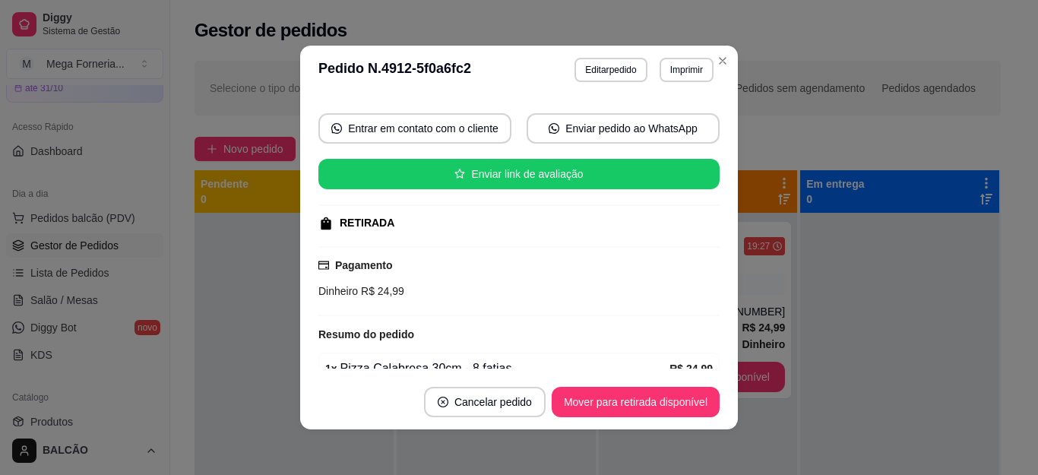
scroll to position [0, 0]
